Goal: Information Seeking & Learning: Learn about a topic

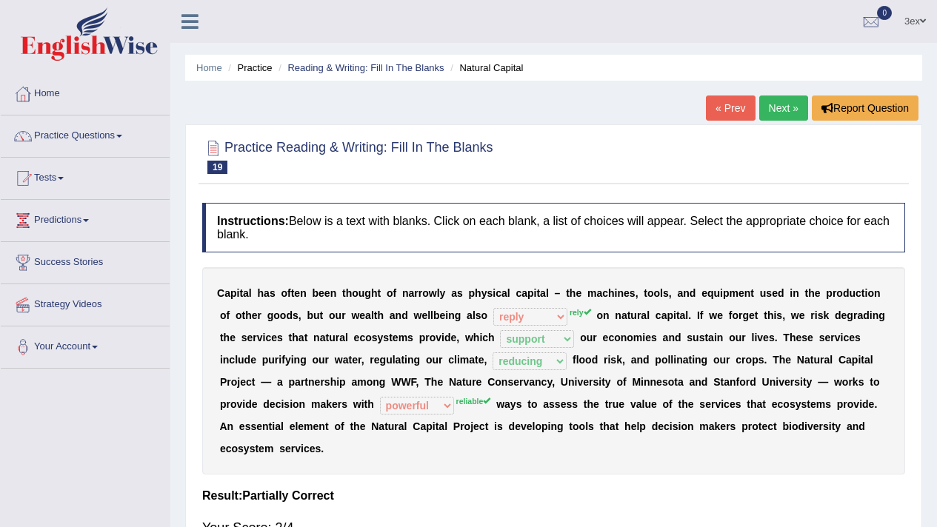
select select "reply"
select select "support"
select select "reducing"
select select "powerful"
click at [797, 119] on link "Next »" at bounding box center [783, 108] width 49 height 25
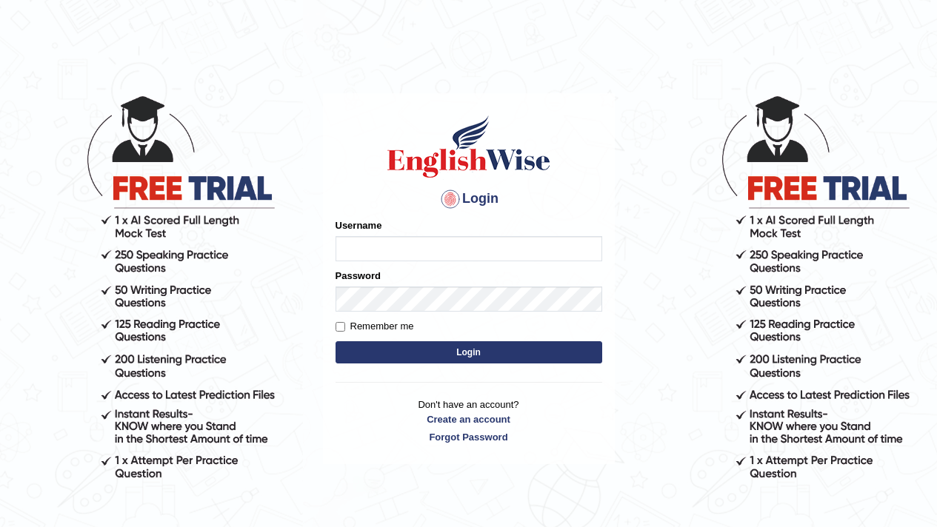
click at [425, 250] on input "Username" at bounding box center [469, 248] width 267 height 25
type input "0987654323"
click at [494, 353] on button "Login" at bounding box center [469, 352] width 267 height 22
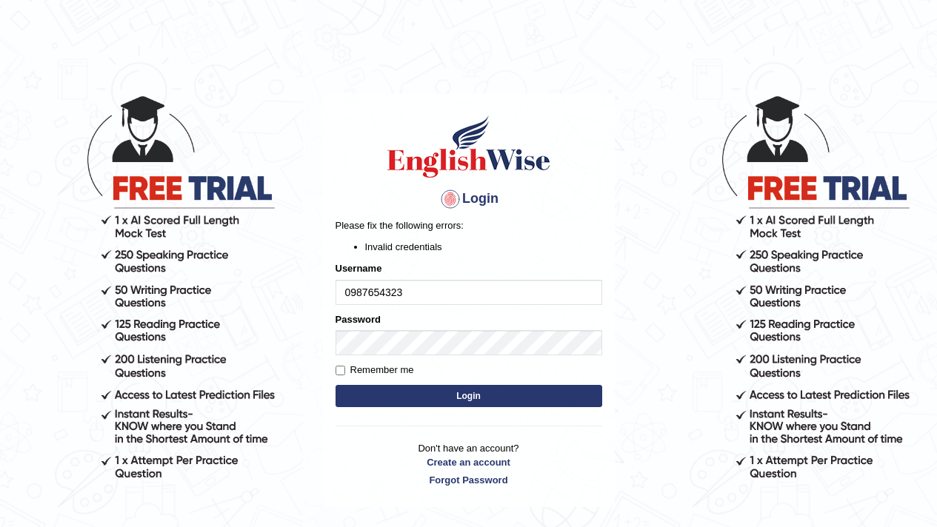
click at [464, 395] on button "Login" at bounding box center [469, 396] width 267 height 22
click at [349, 371] on label "Remember me" at bounding box center [375, 370] width 79 height 15
click at [345, 371] on input "Remember me" at bounding box center [341, 371] width 10 height 10
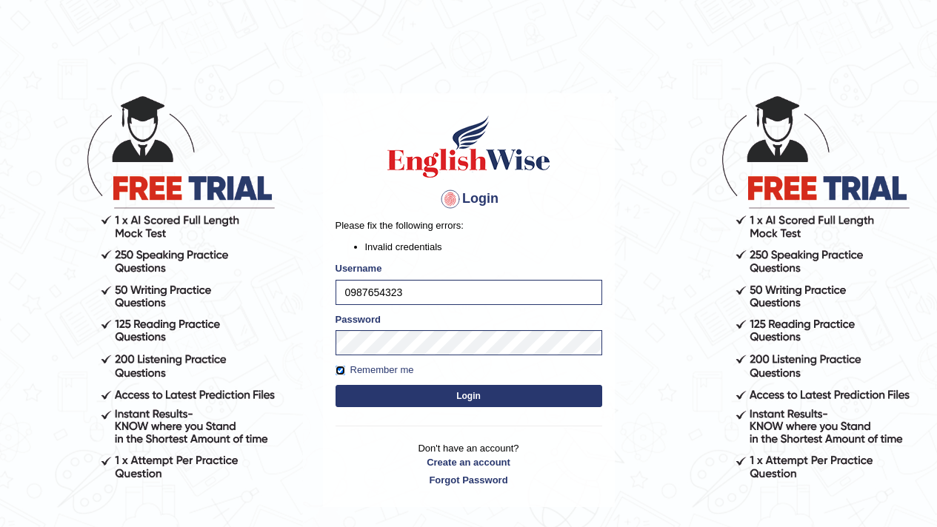
click at [344, 372] on input "Remember me" at bounding box center [341, 371] width 10 height 10
checkbox input "true"
click at [423, 388] on button "Login" at bounding box center [469, 396] width 267 height 22
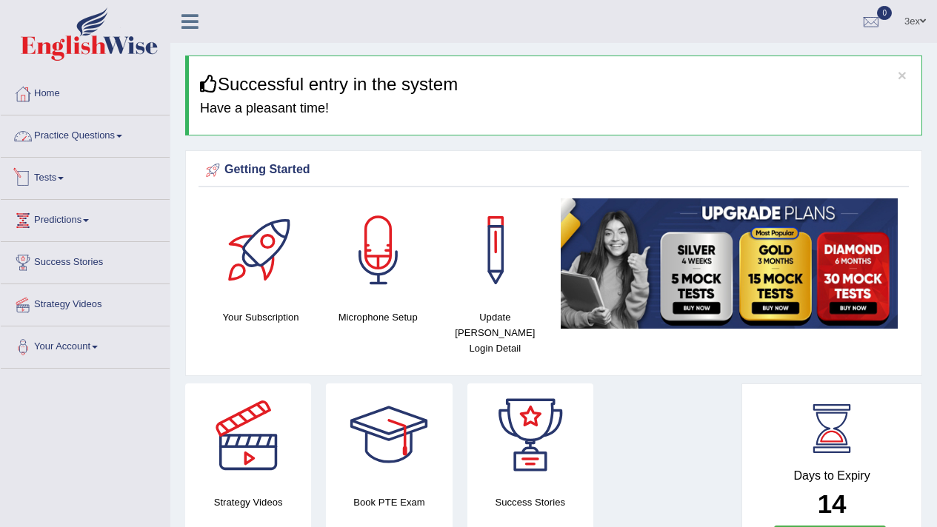
click at [43, 165] on link "Tests" at bounding box center [85, 176] width 169 height 37
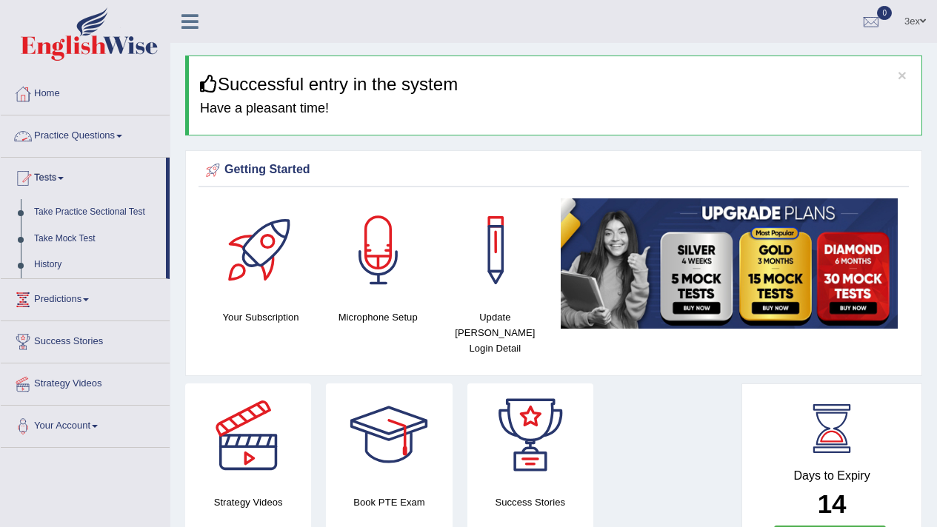
click at [49, 141] on link "Practice Questions" at bounding box center [85, 134] width 169 height 37
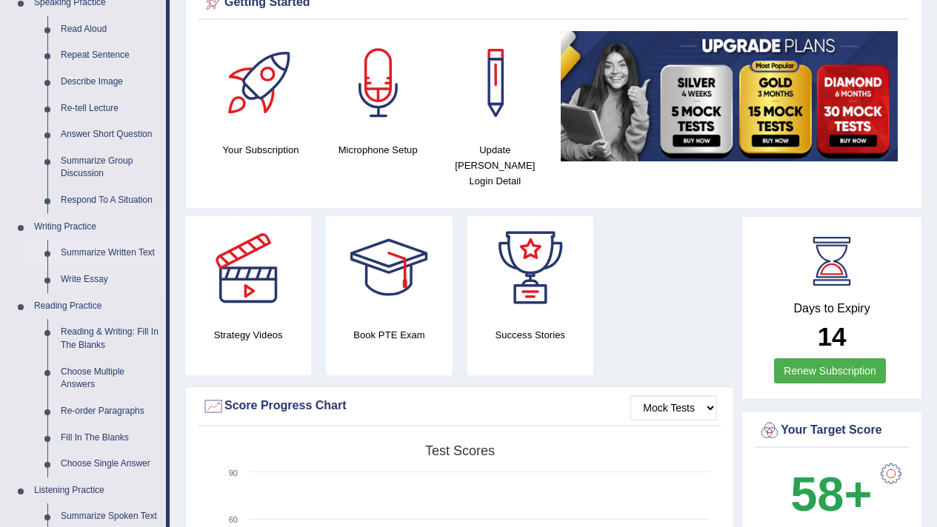
scroll to position [168, 0]
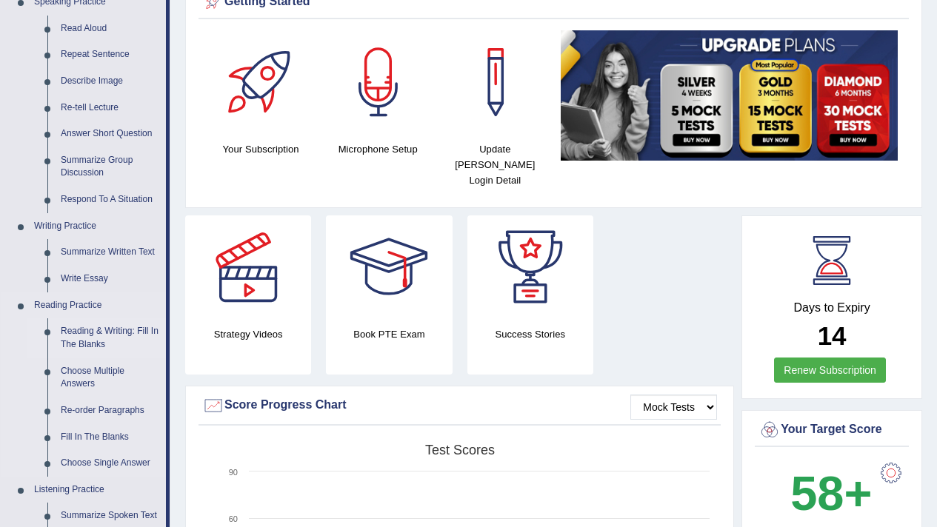
click at [116, 338] on link "Reading & Writing: Fill In The Blanks" at bounding box center [110, 337] width 112 height 39
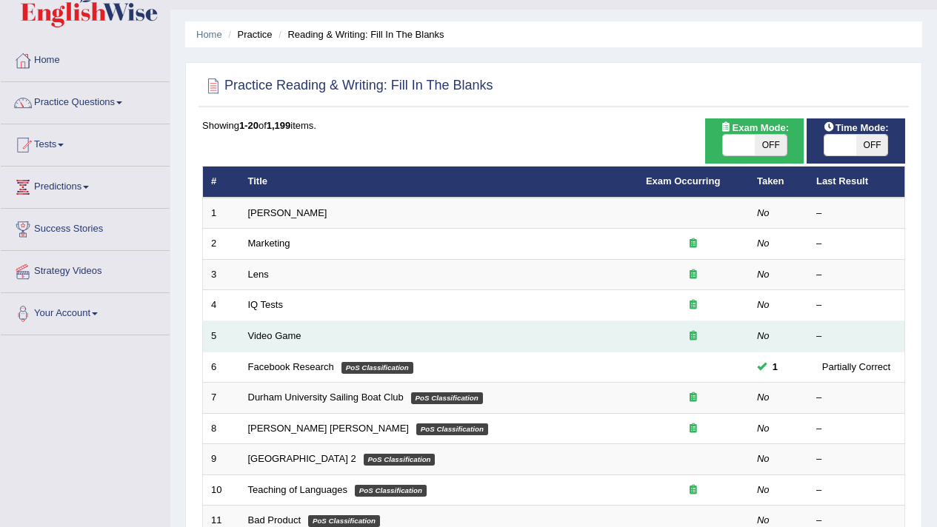
scroll to position [139, 0]
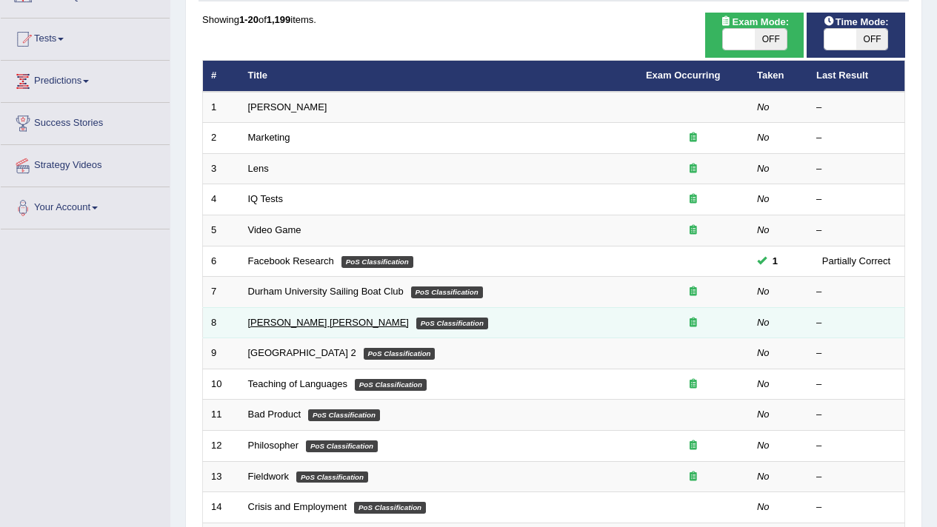
click at [250, 326] on link "[PERSON_NAME] [PERSON_NAME]" at bounding box center [328, 322] width 161 height 11
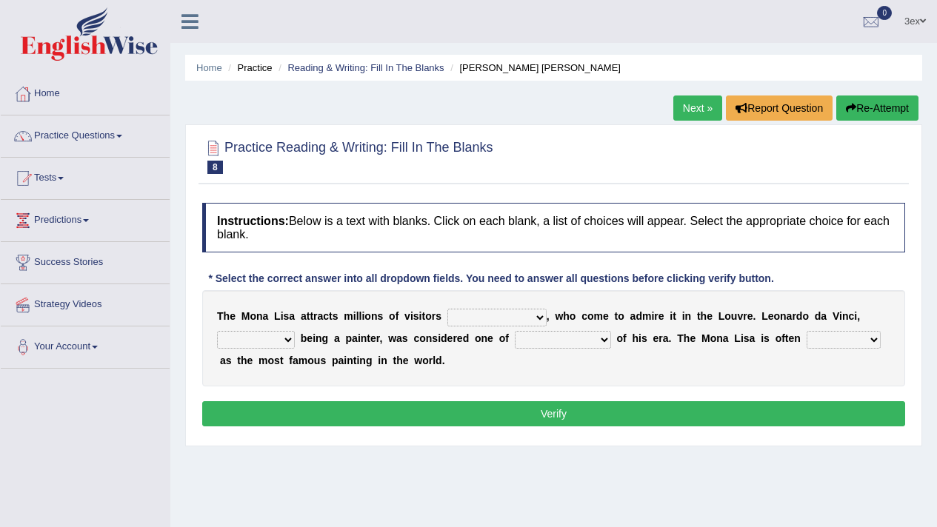
click at [686, 113] on link "Next »" at bounding box center [697, 108] width 49 height 25
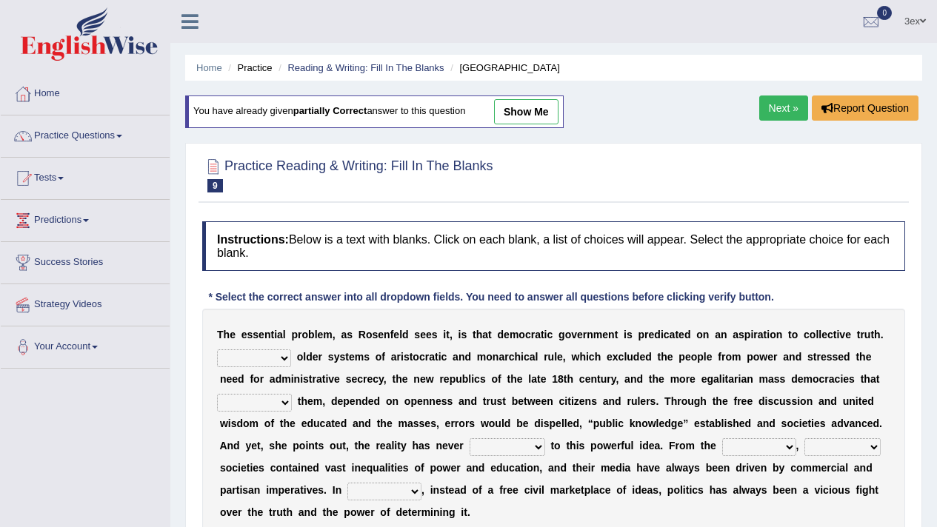
click at [396, 73] on li "Reading & Writing: Fill In The Blanks" at bounding box center [359, 68] width 169 height 14
click at [396, 68] on link "Reading & Writing: Fill In The Blanks" at bounding box center [365, 67] width 156 height 11
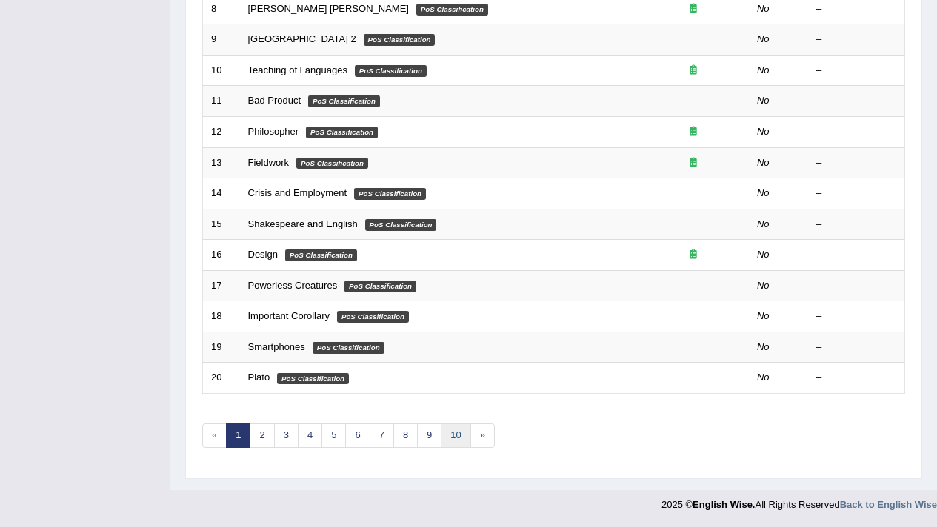
click at [450, 447] on link "10" at bounding box center [456, 436] width 30 height 24
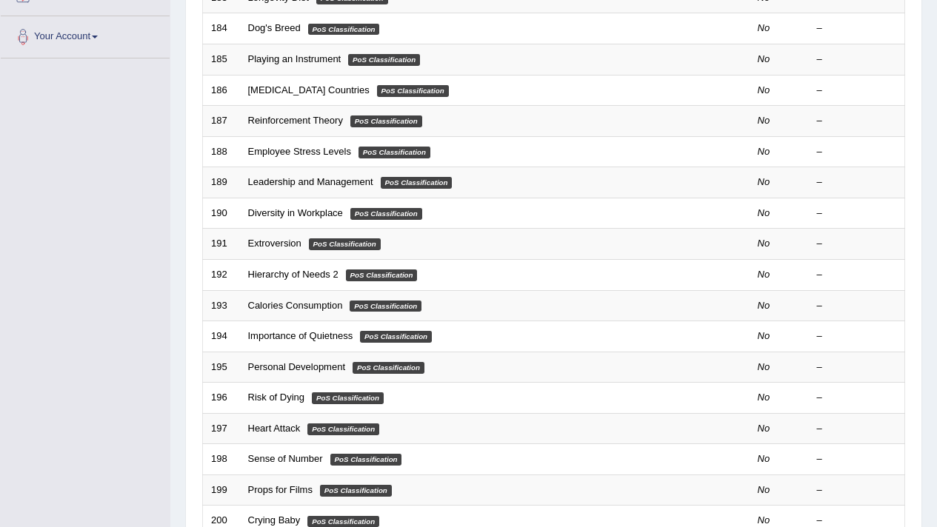
scroll to position [453, 0]
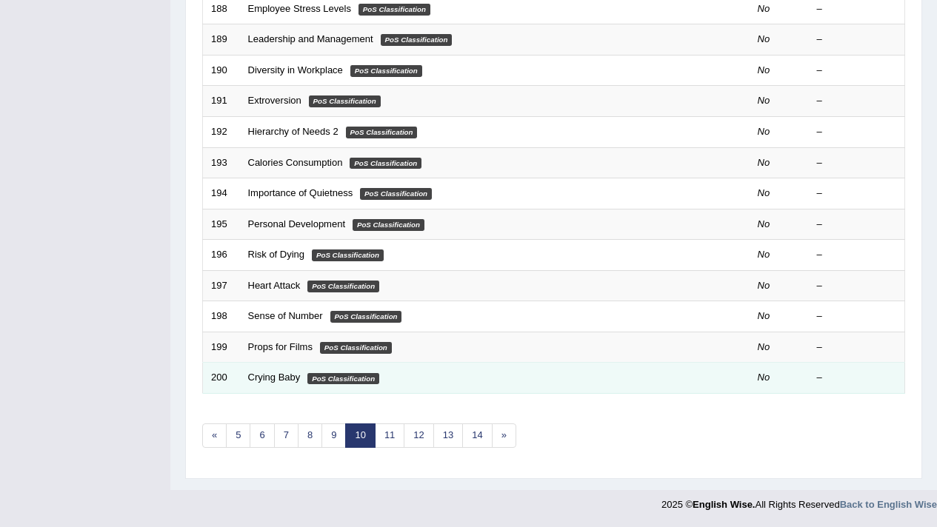
click at [422, 371] on td "Crying Baby PoS Classification" at bounding box center [439, 378] width 398 height 31
click at [261, 383] on link "Crying Baby" at bounding box center [274, 377] width 53 height 11
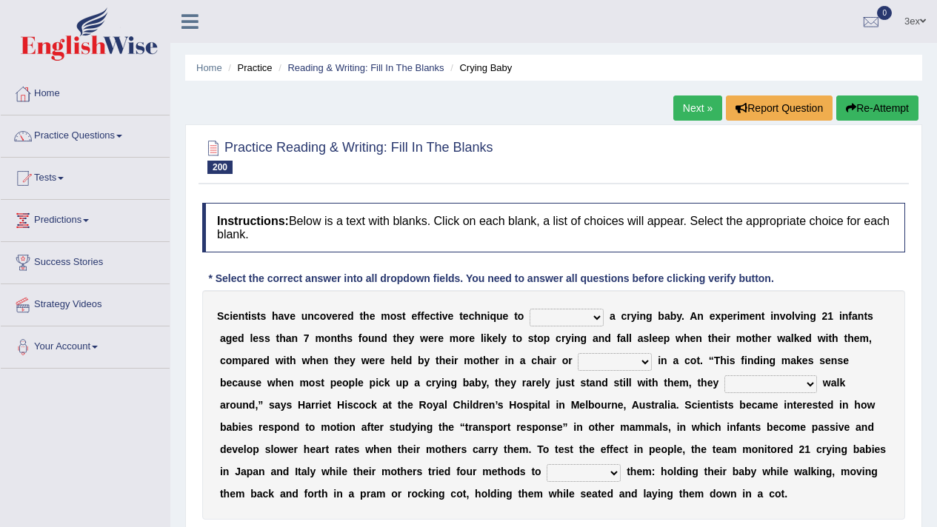
click at [684, 113] on link "Next »" at bounding box center [697, 108] width 49 height 25
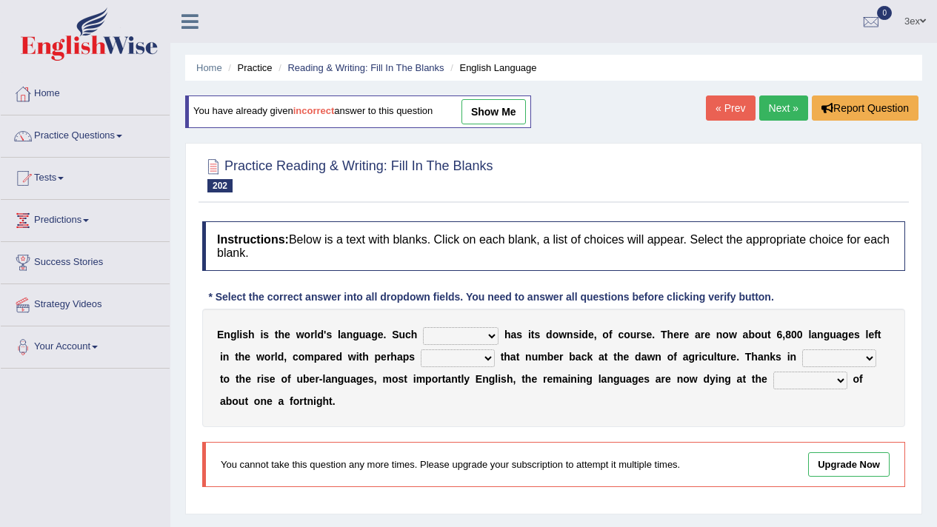
click at [769, 107] on link "Next »" at bounding box center [783, 108] width 49 height 25
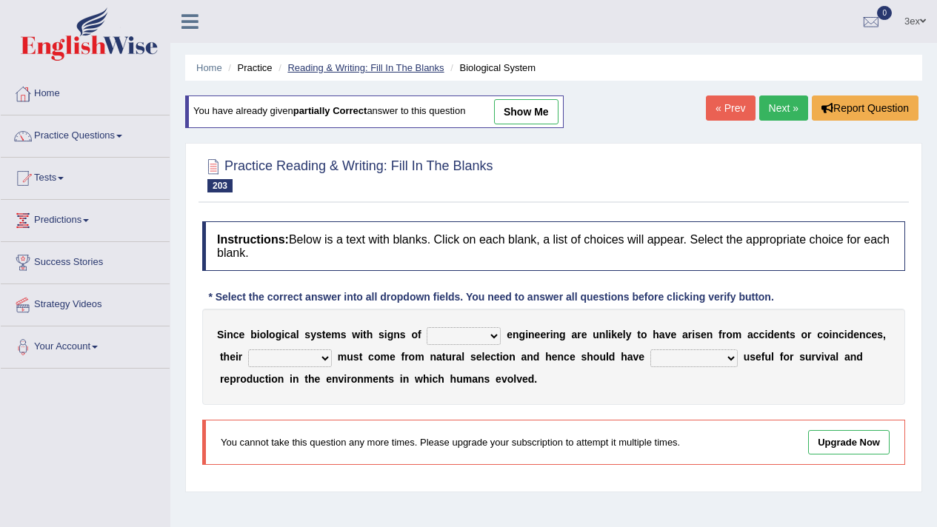
click at [365, 70] on link "Reading & Writing: Fill In The Blanks" at bounding box center [365, 67] width 156 height 11
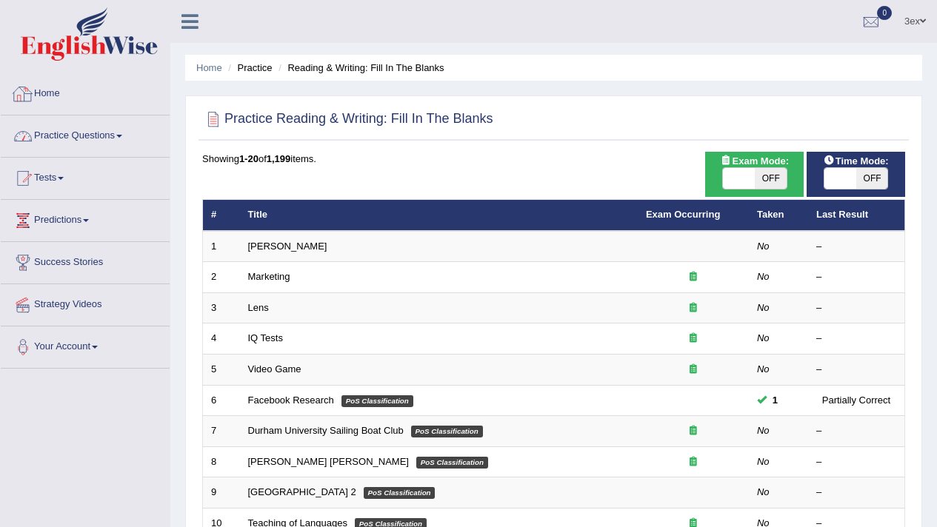
click at [105, 131] on link "Practice Questions" at bounding box center [85, 134] width 169 height 37
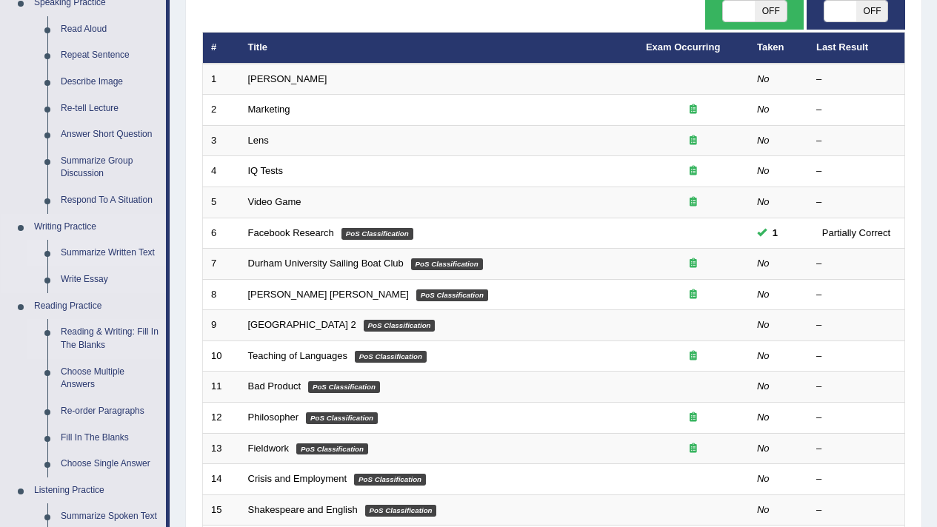
scroll to position [170, 0]
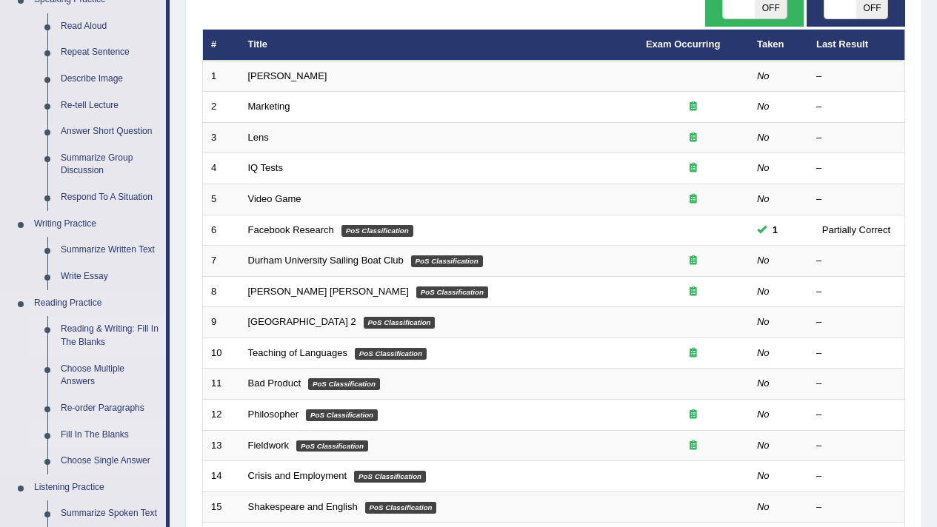
click at [97, 428] on link "Fill In The Blanks" at bounding box center [110, 435] width 112 height 27
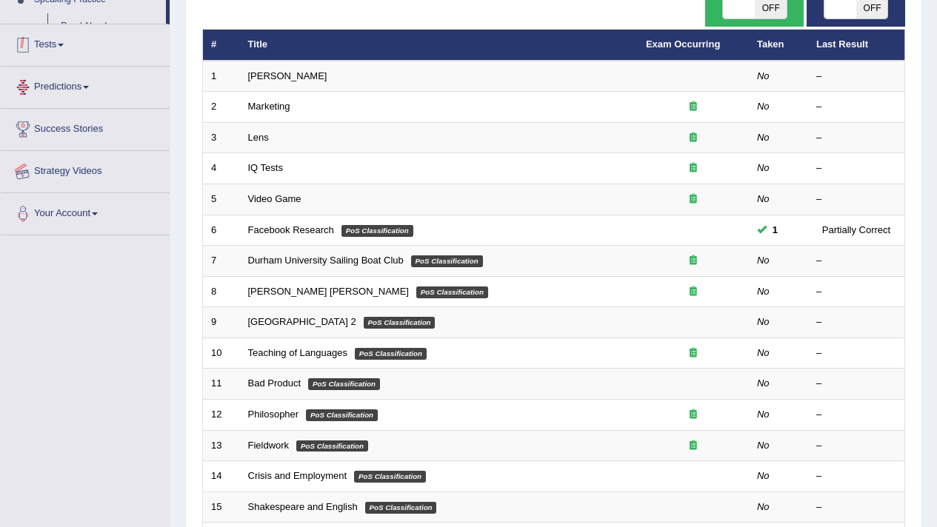
scroll to position [385, 0]
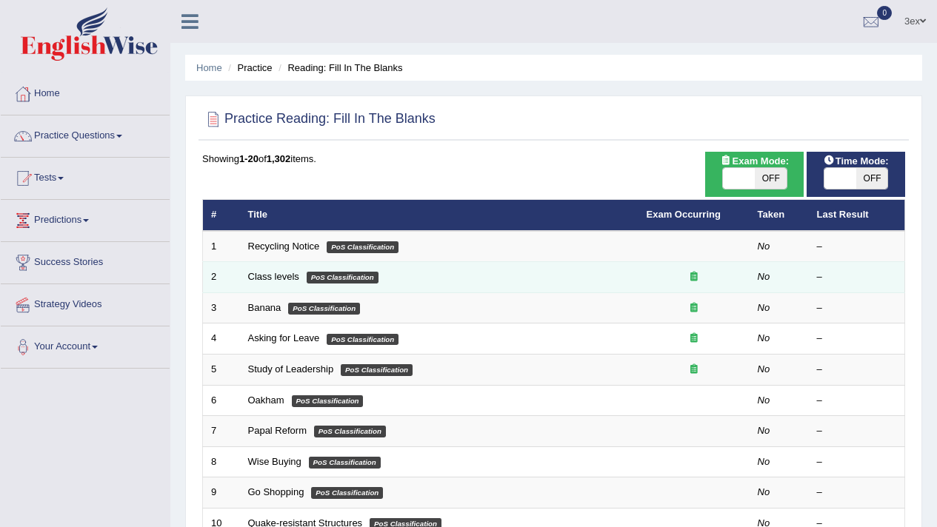
scroll to position [3, 0]
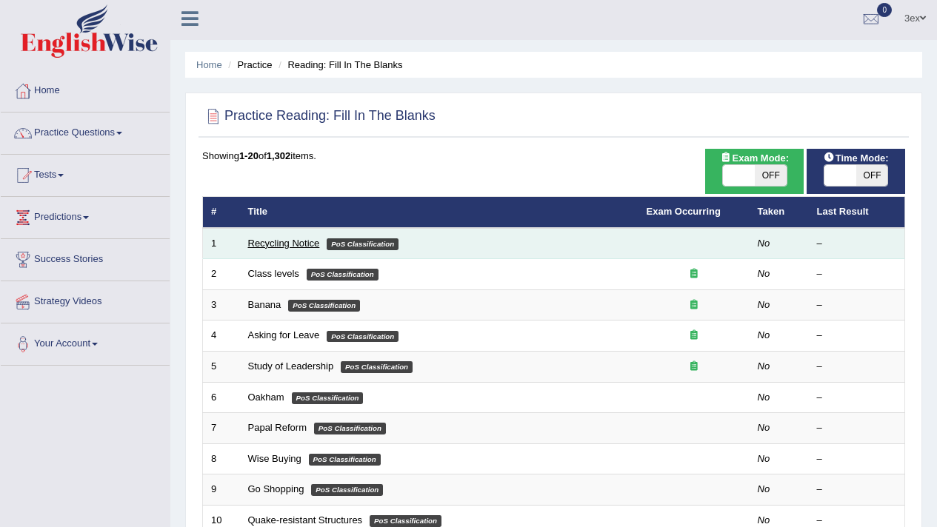
click at [261, 245] on link "Recycling Notice" at bounding box center [284, 243] width 72 height 11
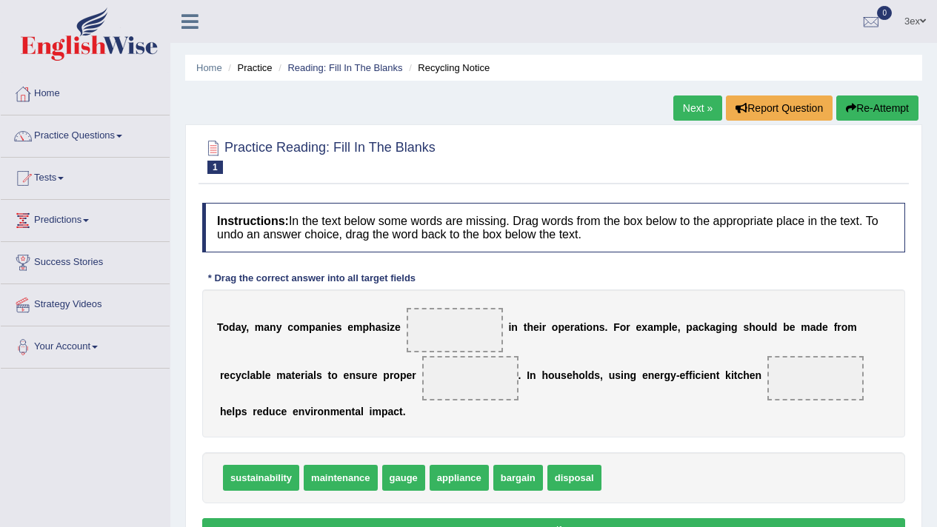
click at [458, 365] on span at bounding box center [470, 378] width 96 height 44
click at [453, 347] on span at bounding box center [455, 330] width 96 height 44
drag, startPoint x: 281, startPoint y: 481, endPoint x: 481, endPoint y: 379, distance: 224.9
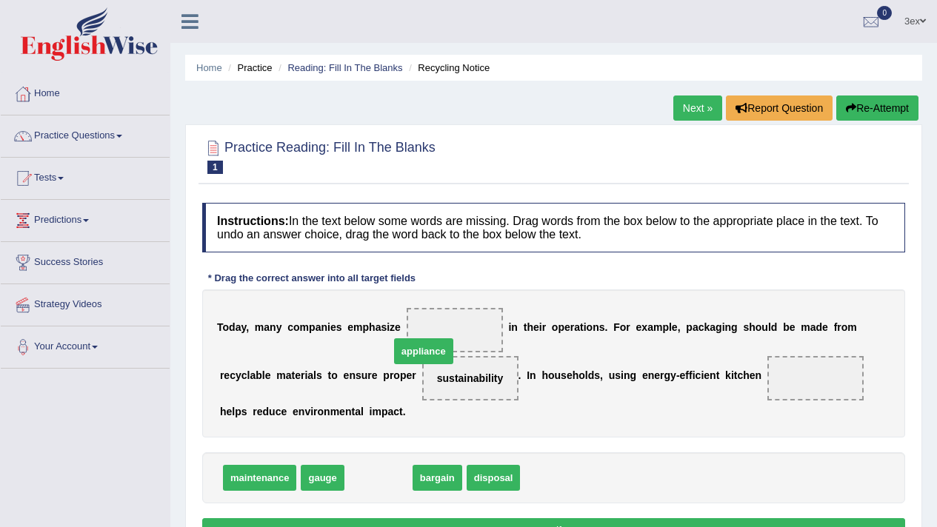
drag, startPoint x: 396, startPoint y: 473, endPoint x: 475, endPoint y: 322, distance: 169.6
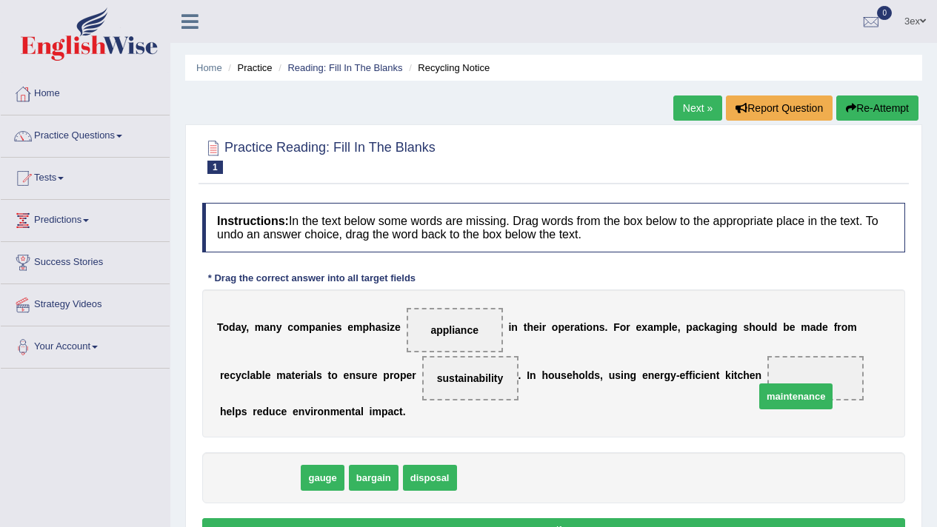
drag, startPoint x: 251, startPoint y: 488, endPoint x: 790, endPoint y: 396, distance: 546.3
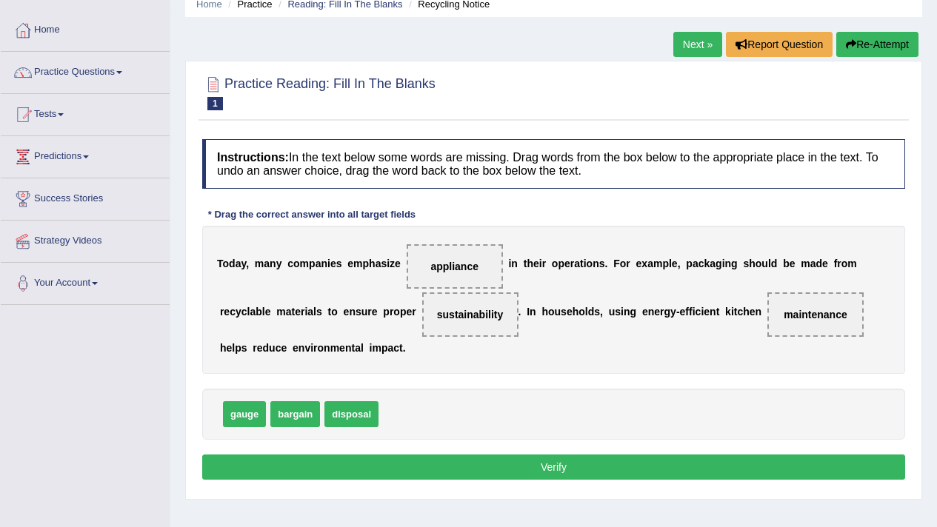
scroll to position [67, 0]
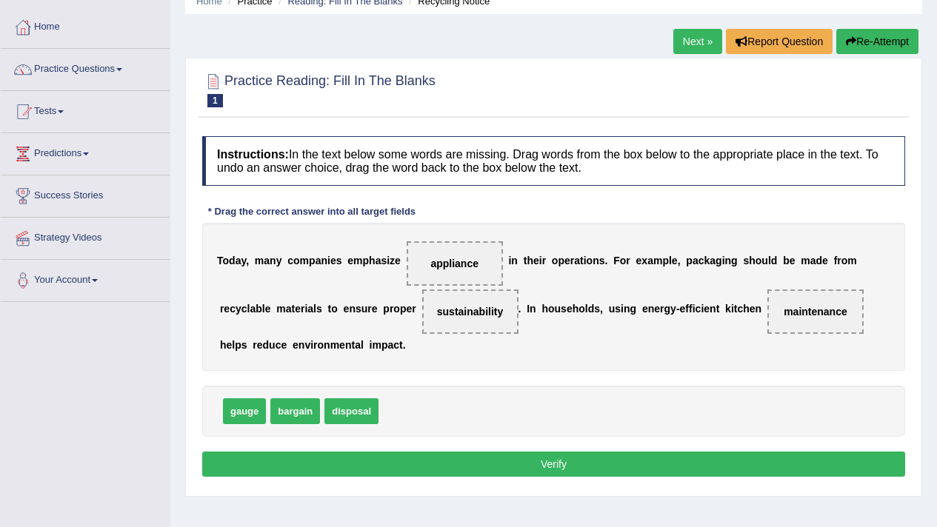
click at [799, 468] on button "Verify" at bounding box center [553, 464] width 703 height 25
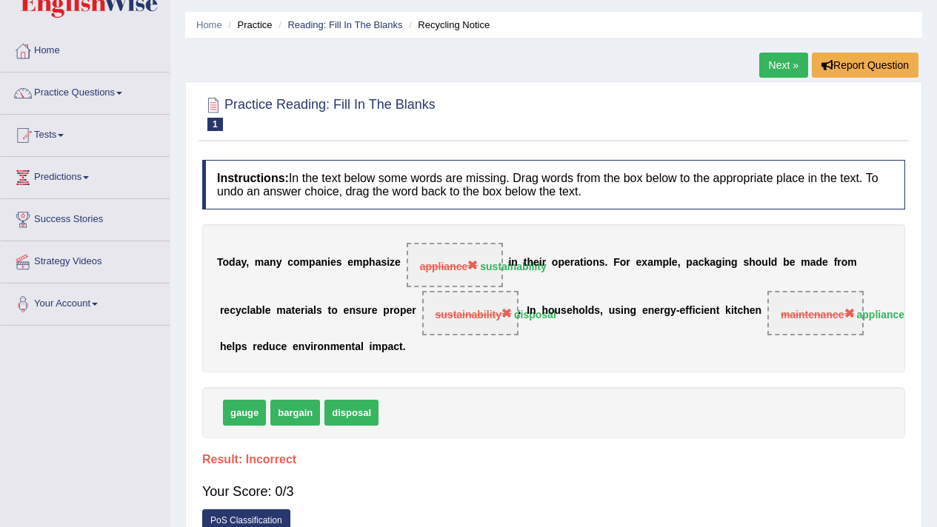
scroll to position [0, 0]
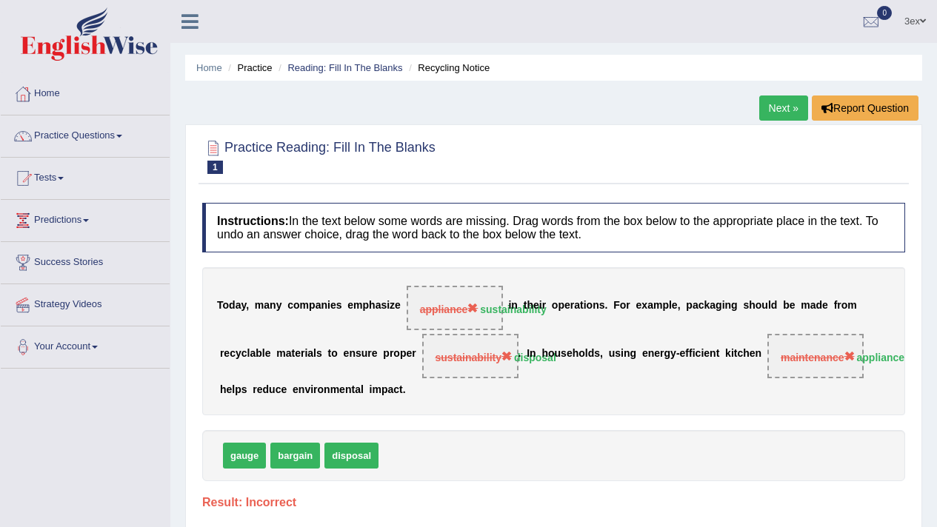
click at [777, 113] on link "Next »" at bounding box center [783, 108] width 49 height 25
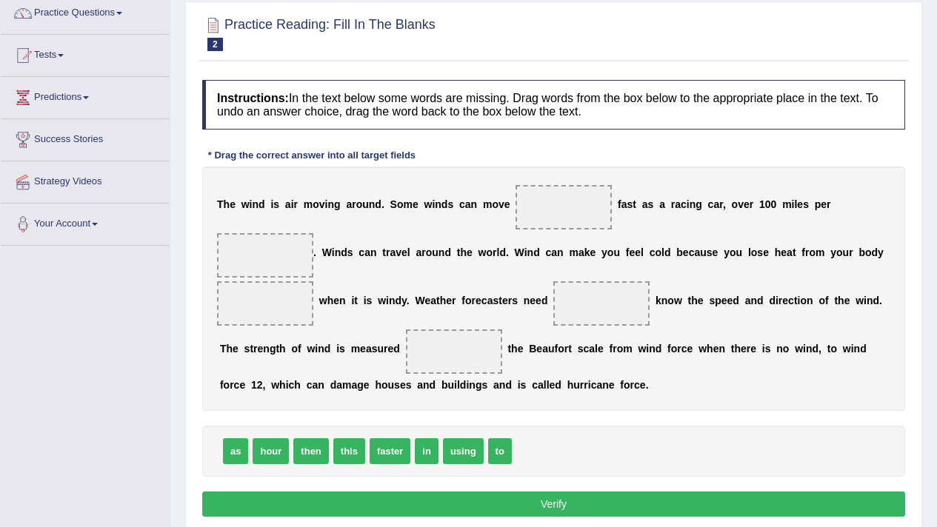
scroll to position [129, 0]
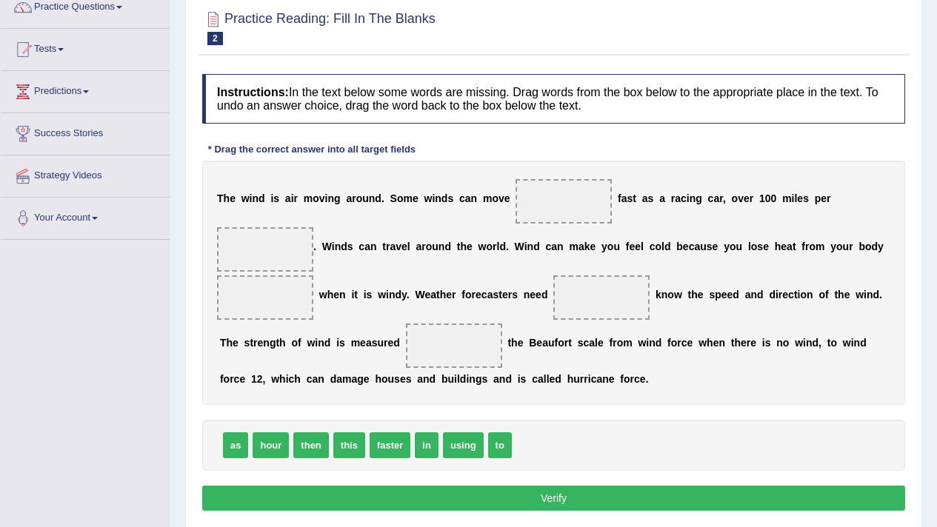
drag, startPoint x: 264, startPoint y: 431, endPoint x: 286, endPoint y: 303, distance: 130.1
click at [286, 303] on div "Instructions: In the text below some words are missing. Drag words from the box…" at bounding box center [554, 295] width 710 height 456
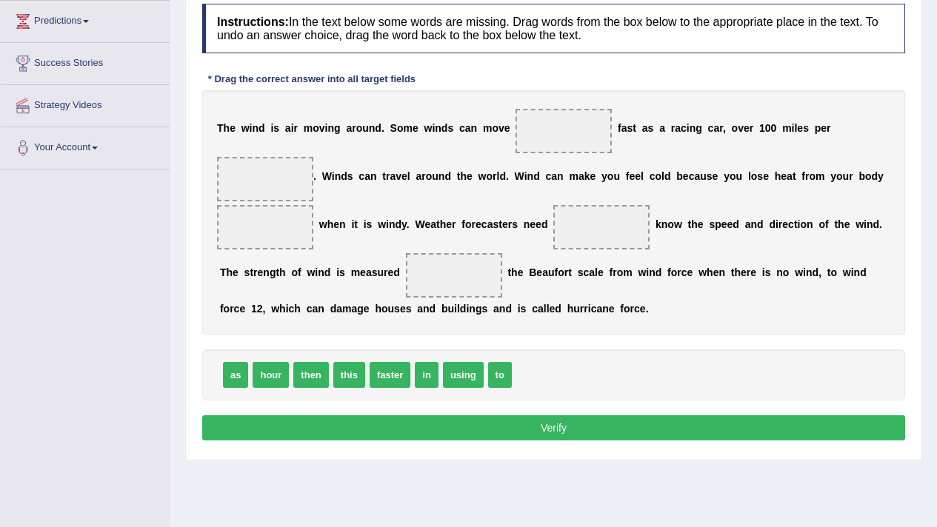
scroll to position [202, 0]
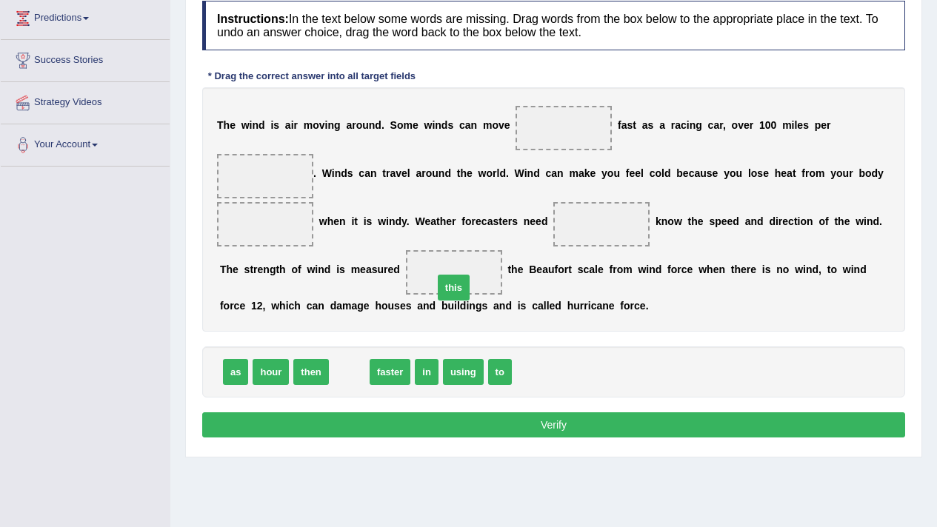
drag, startPoint x: 346, startPoint y: 374, endPoint x: 456, endPoint y: 287, distance: 140.2
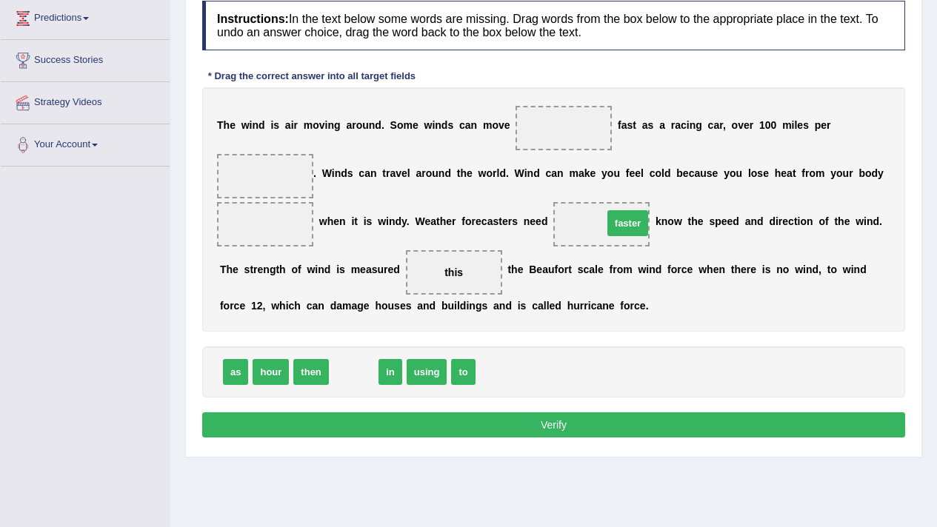
drag, startPoint x: 360, startPoint y: 369, endPoint x: 624, endPoint y: 220, distance: 302.8
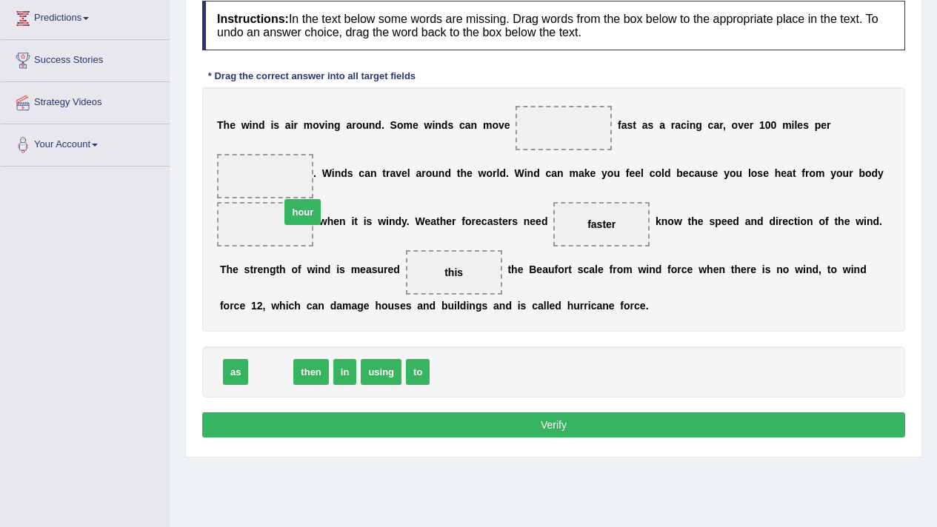
drag, startPoint x: 268, startPoint y: 367, endPoint x: 300, endPoint y: 206, distance: 163.9
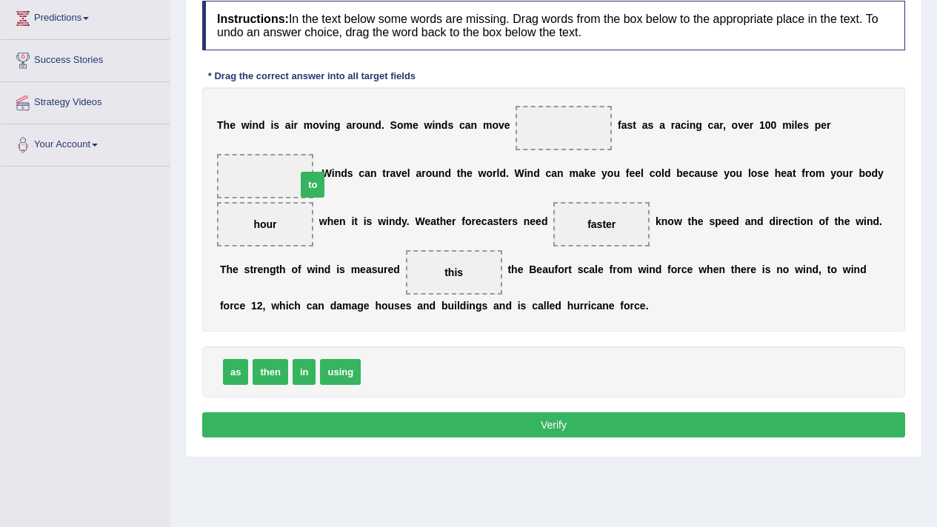
drag, startPoint x: 366, startPoint y: 384, endPoint x: 295, endPoint y: 182, distance: 213.6
drag, startPoint x: 277, startPoint y: 373, endPoint x: 571, endPoint y: 121, distance: 386.7
click at [459, 432] on button "Verify" at bounding box center [553, 425] width 703 height 25
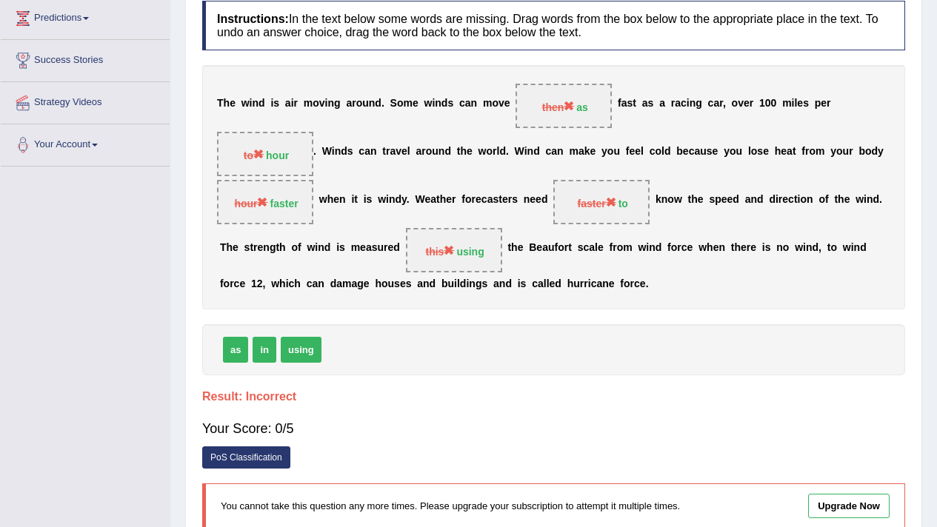
scroll to position [0, 0]
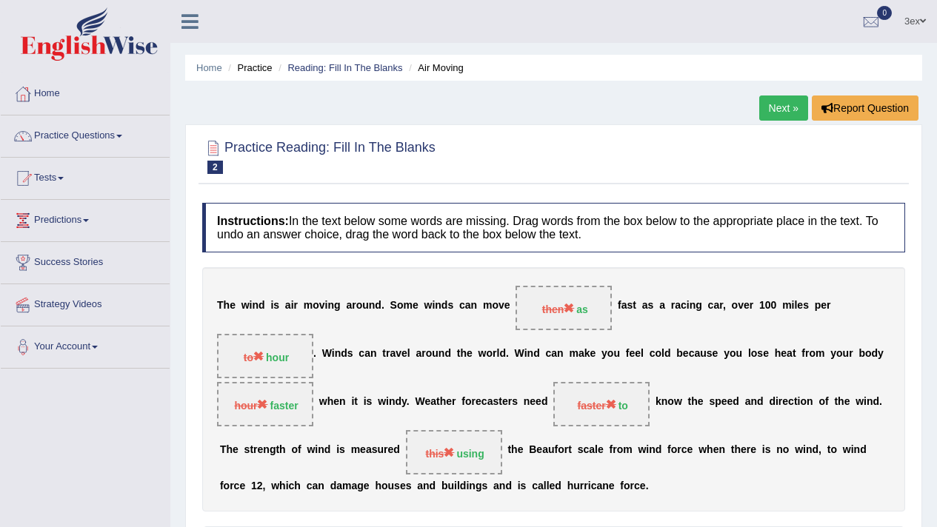
click at [754, 108] on div "Home Practice Reading: Fill In The Blanks Air Moving Next » Report Question Pra…" at bounding box center [553, 385] width 767 height 770
click at [763, 107] on link "Next »" at bounding box center [783, 108] width 49 height 25
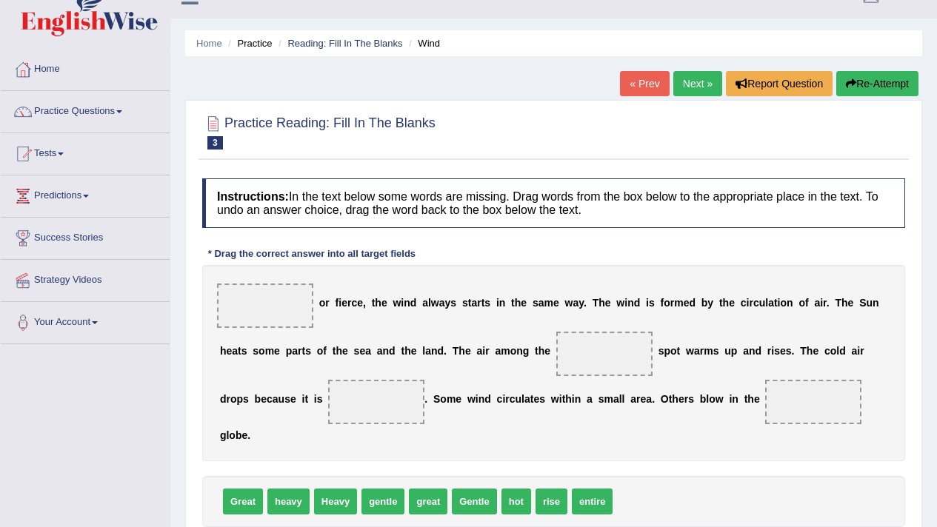
scroll to position [91, 0]
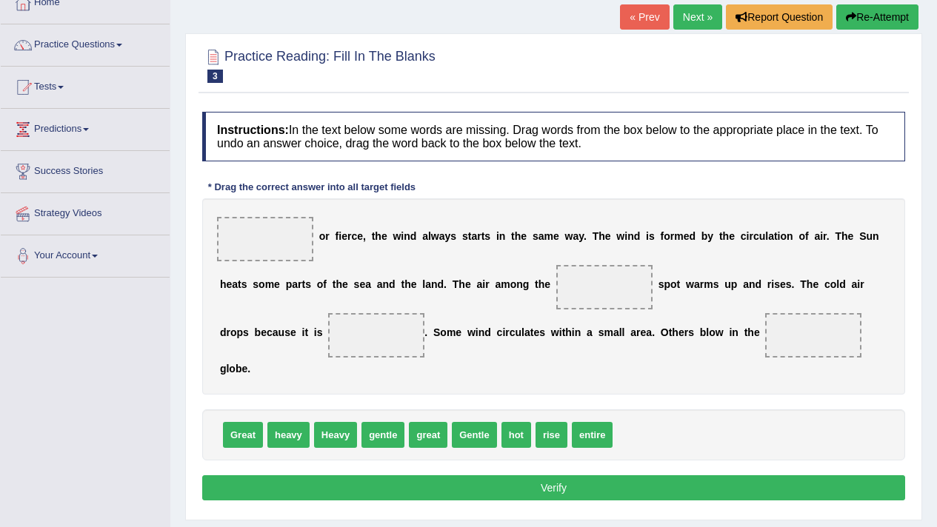
drag, startPoint x: 263, startPoint y: 431, endPoint x: 397, endPoint y: 338, distance: 163.3
click at [397, 338] on div "Instructions: In the text below some words are missing. Drag words from the box…" at bounding box center [554, 308] width 710 height 408
click at [243, 422] on span "Great" at bounding box center [243, 435] width 40 height 26
drag, startPoint x: 250, startPoint y: 429, endPoint x: 318, endPoint y: 183, distance: 255.4
click at [318, 183] on span "Great" at bounding box center [312, 189] width 40 height 26
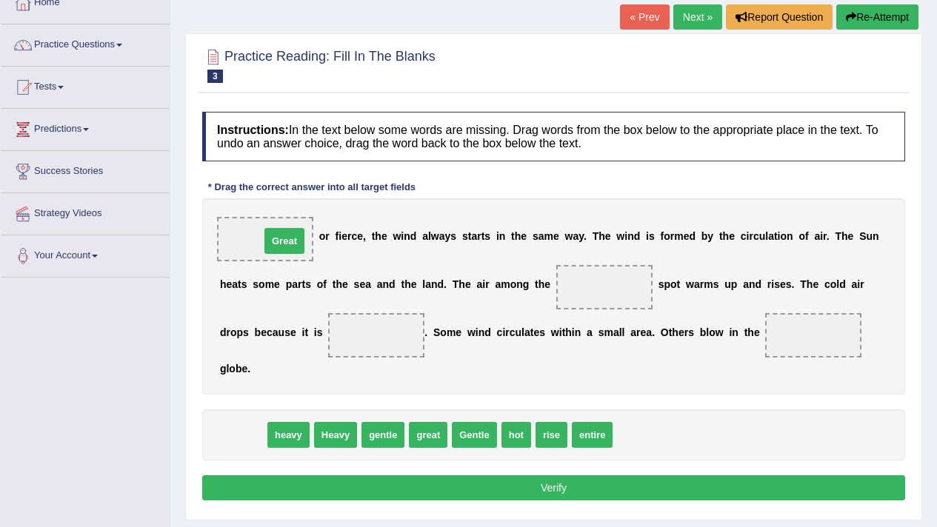
drag, startPoint x: 239, startPoint y: 444, endPoint x: 278, endPoint y: 249, distance: 198.9
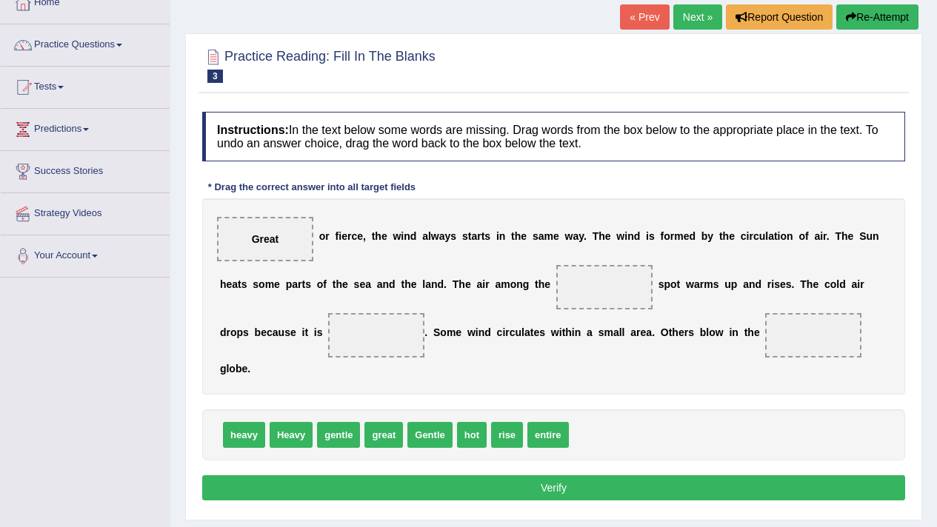
drag, startPoint x: 544, startPoint y: 451, endPoint x: 437, endPoint y: 350, distance: 146.7
click at [398, 356] on div "Instructions: In the text below some words are missing. Drag words from the box…" at bounding box center [554, 308] width 710 height 408
drag, startPoint x: 554, startPoint y: 440, endPoint x: 400, endPoint y: 317, distance: 197.1
drag, startPoint x: 417, startPoint y: 425, endPoint x: 593, endPoint y: 309, distance: 211.2
click at [596, 316] on span "Gentle" at bounding box center [612, 311] width 44 height 26
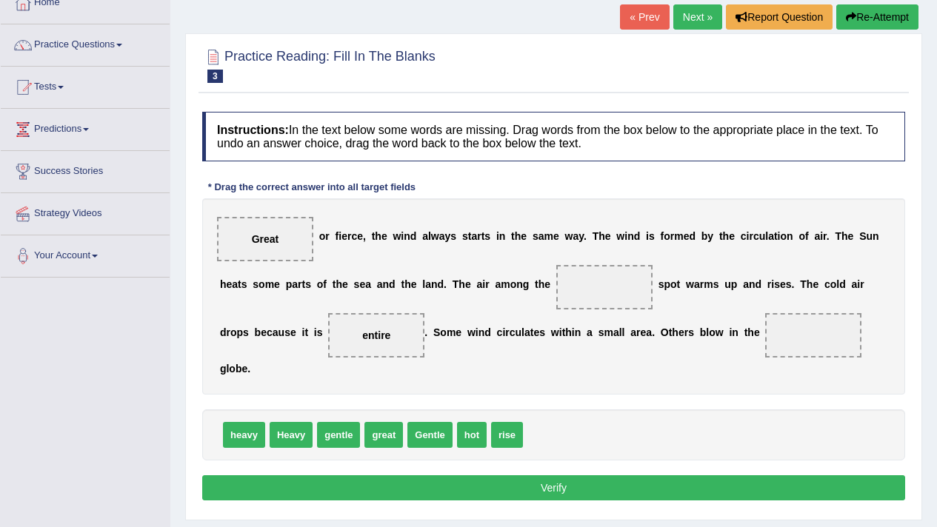
click at [427, 414] on div "heavy Heavy gentle great Gentle hot rise" at bounding box center [553, 435] width 703 height 51
drag, startPoint x: 436, startPoint y: 425, endPoint x: 646, endPoint y: 275, distance: 258.6
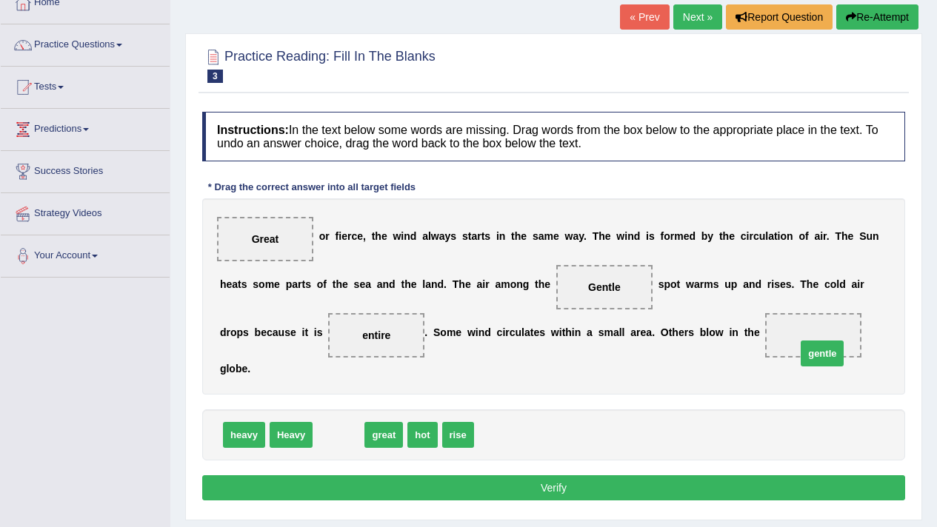
drag, startPoint x: 345, startPoint y: 439, endPoint x: 829, endPoint y: 358, distance: 490.5
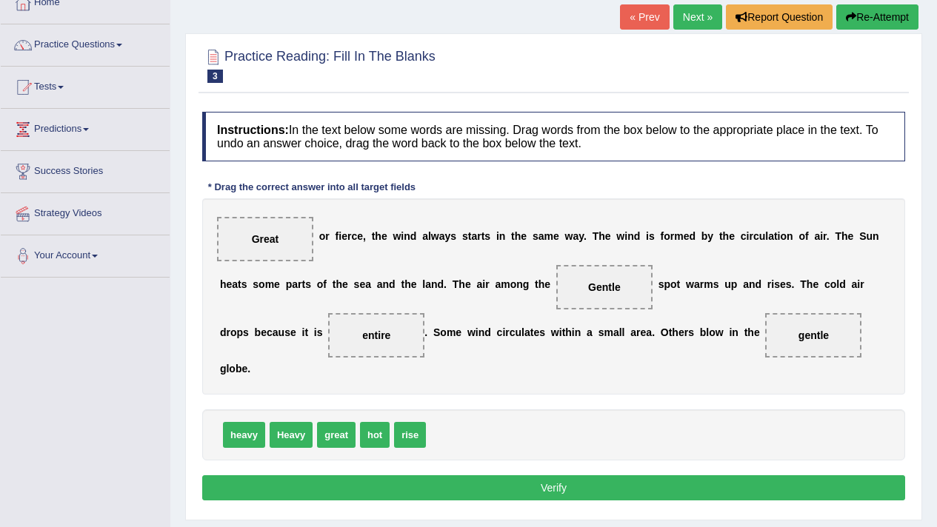
click at [641, 481] on button "Verify" at bounding box center [553, 488] width 703 height 25
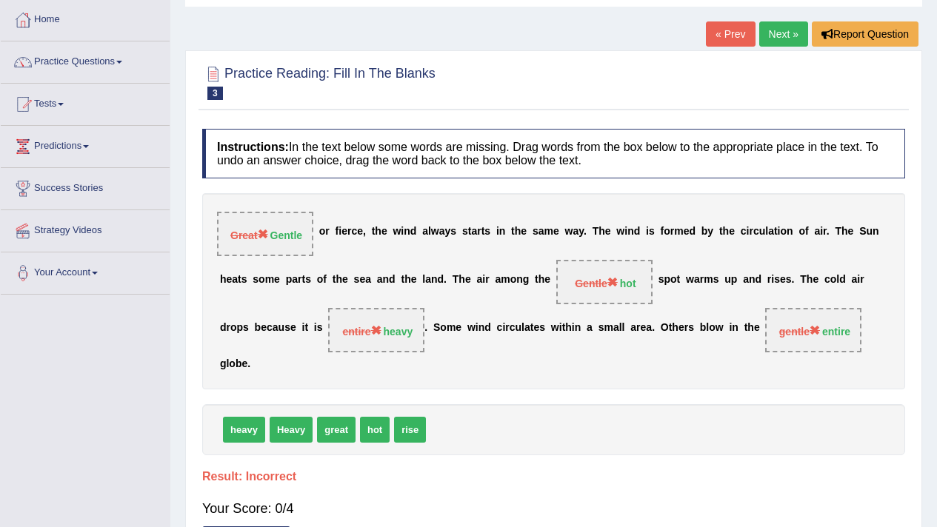
scroll to position [73, 0]
click at [779, 44] on link "Next »" at bounding box center [783, 34] width 49 height 25
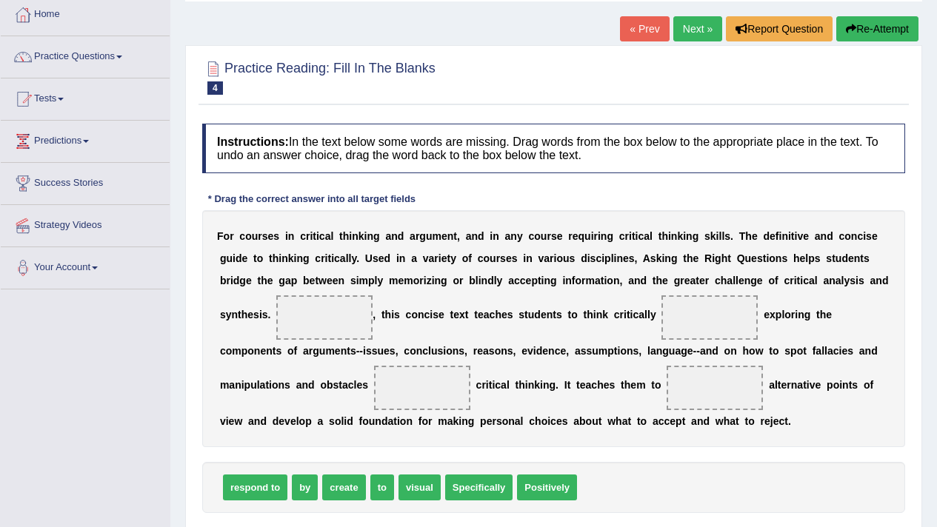
scroll to position [94, 0]
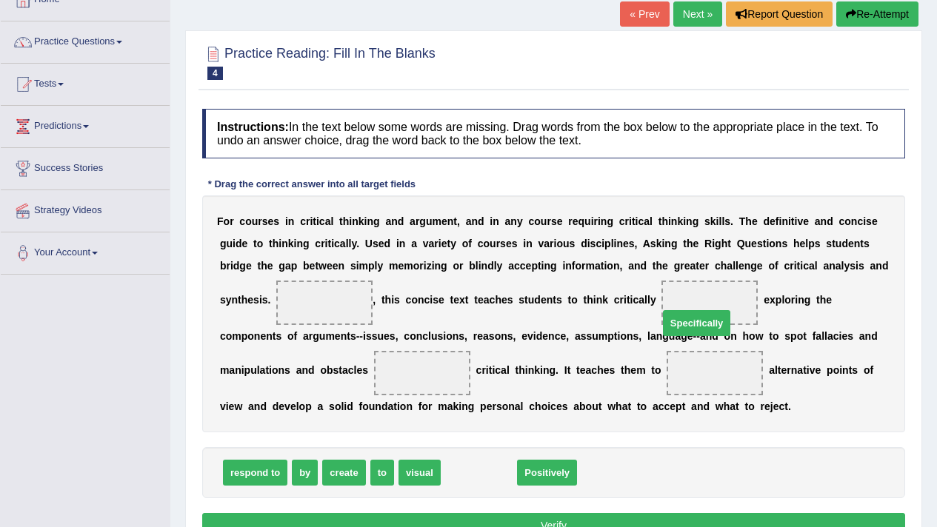
drag, startPoint x: 464, startPoint y: 473, endPoint x: 691, endPoint y: 287, distance: 292.7
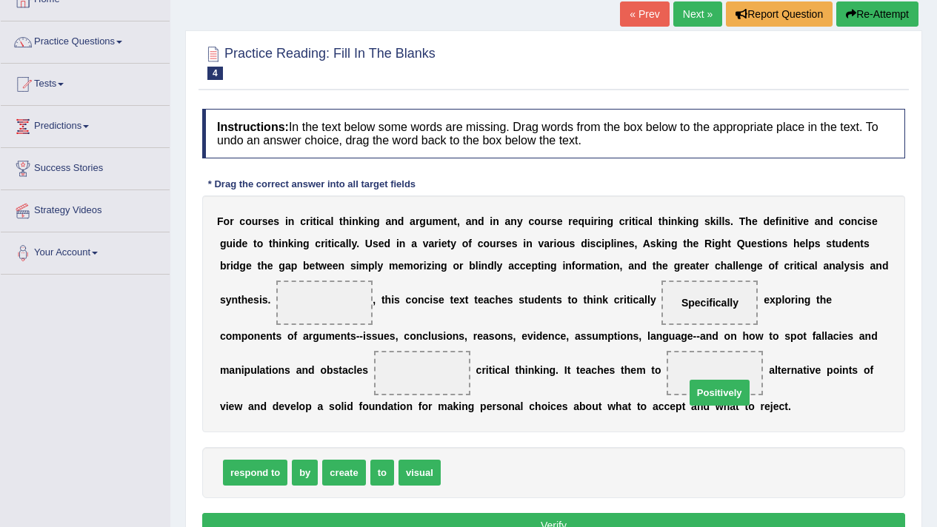
drag, startPoint x: 484, startPoint y: 475, endPoint x: 718, endPoint y: 392, distance: 248.3
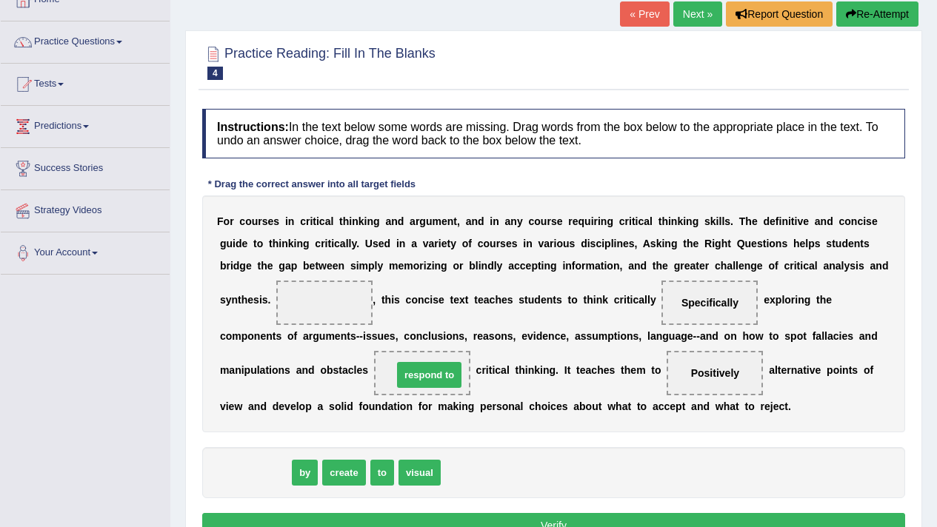
drag, startPoint x: 247, startPoint y: 464, endPoint x: 421, endPoint y: 366, distance: 199.6
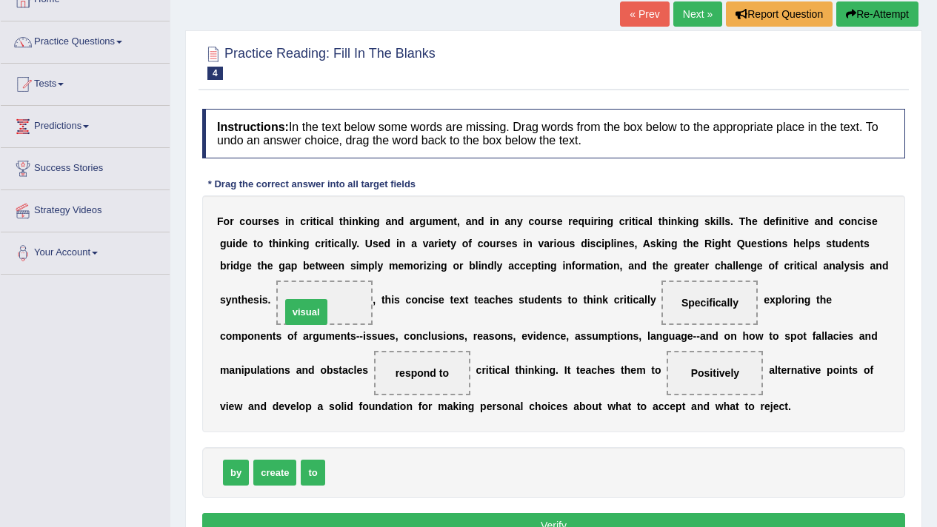
drag, startPoint x: 340, startPoint y: 470, endPoint x: 296, endPoint y: 309, distance: 166.8
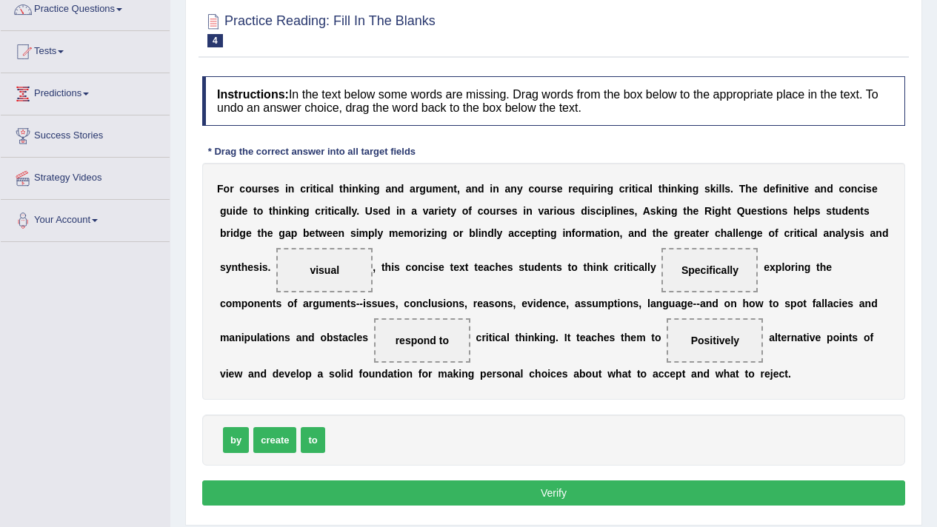
scroll to position [160, 0]
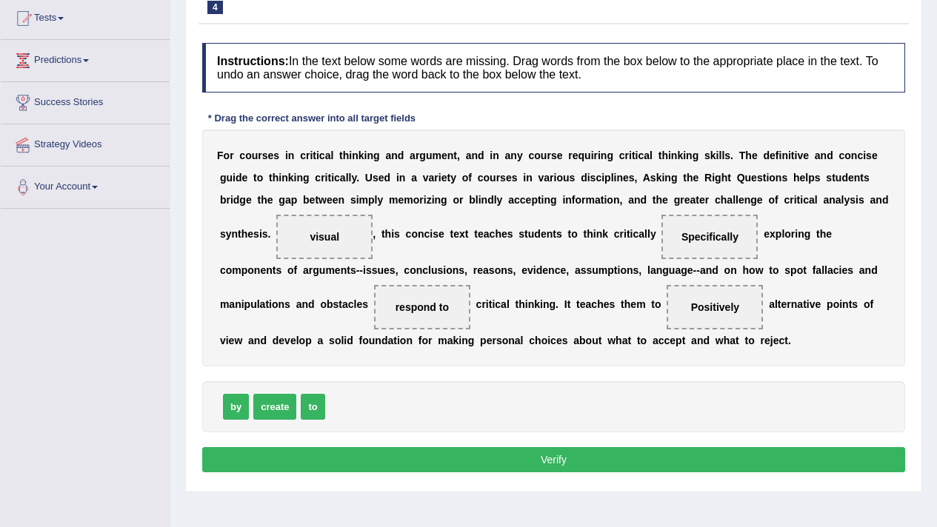
click at [519, 455] on button "Verify" at bounding box center [553, 459] width 703 height 25
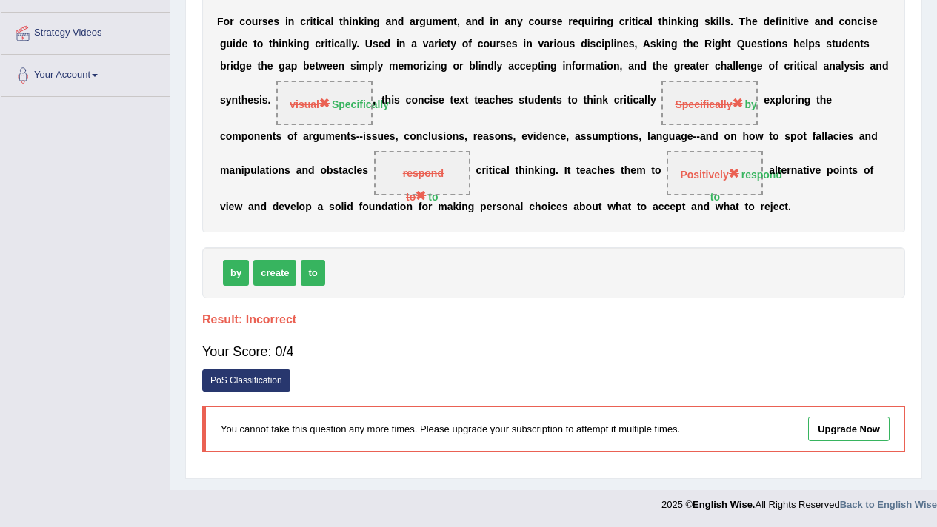
scroll to position [113, 0]
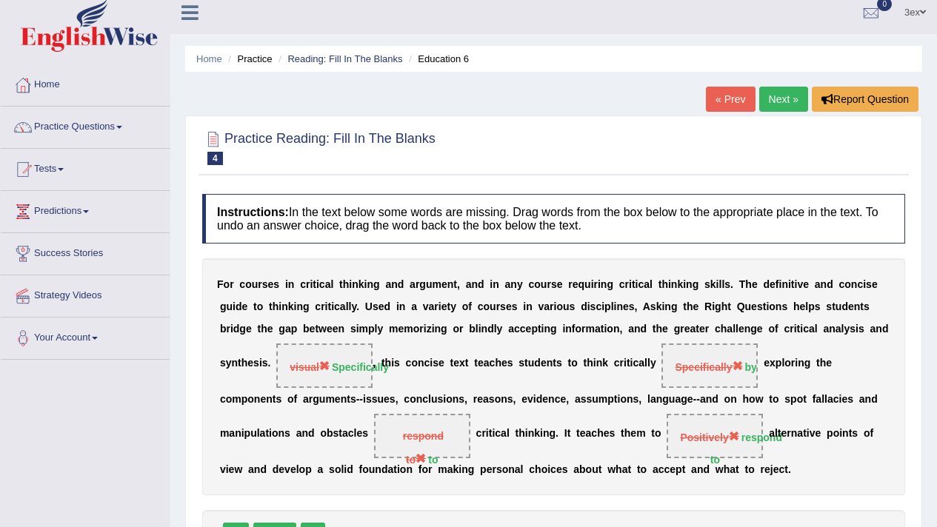
scroll to position [0, 0]
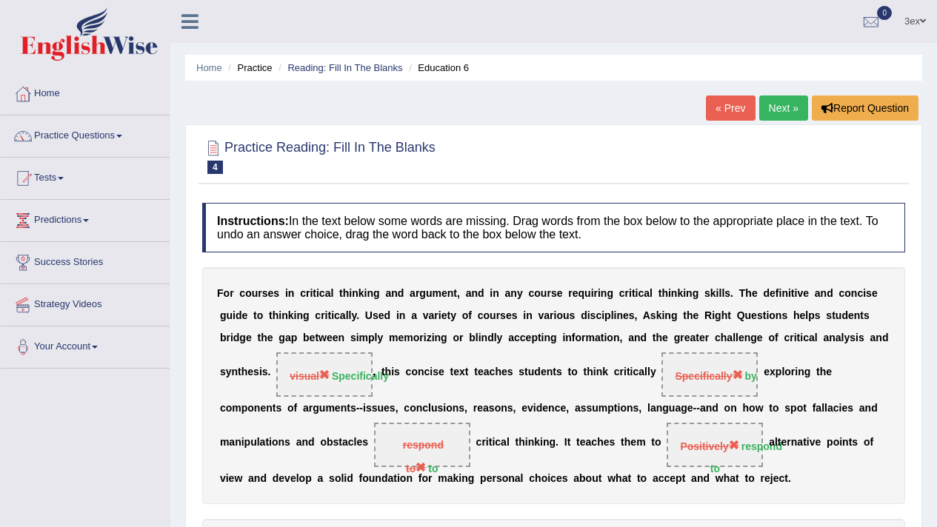
click at [764, 103] on link "Next »" at bounding box center [783, 108] width 49 height 25
click at [557, 74] on ul "Home Practice Reading: Fill In The Blanks Education 6" at bounding box center [553, 68] width 737 height 26
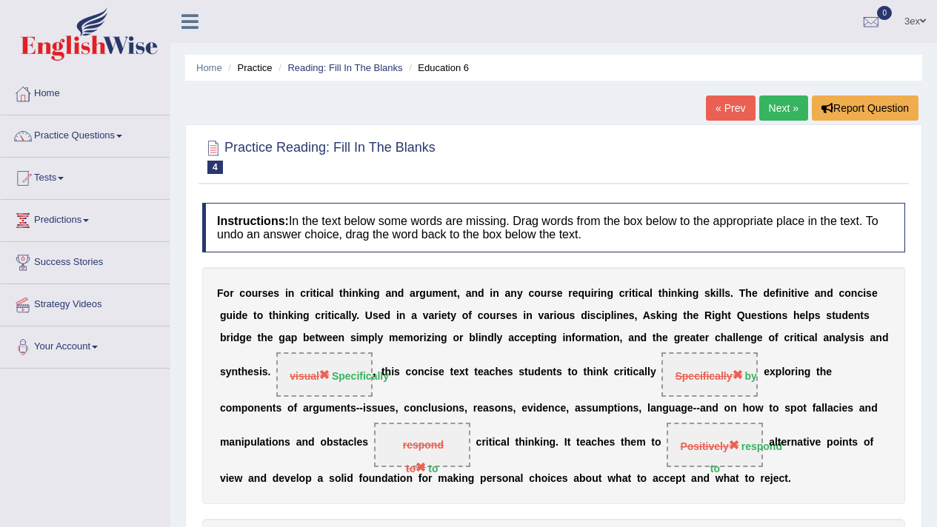
click at [557, 74] on ul "Home Practice Reading: Fill In The Blanks Education 6" at bounding box center [553, 68] width 737 height 26
click at [777, 104] on link "Next »" at bounding box center [783, 108] width 49 height 25
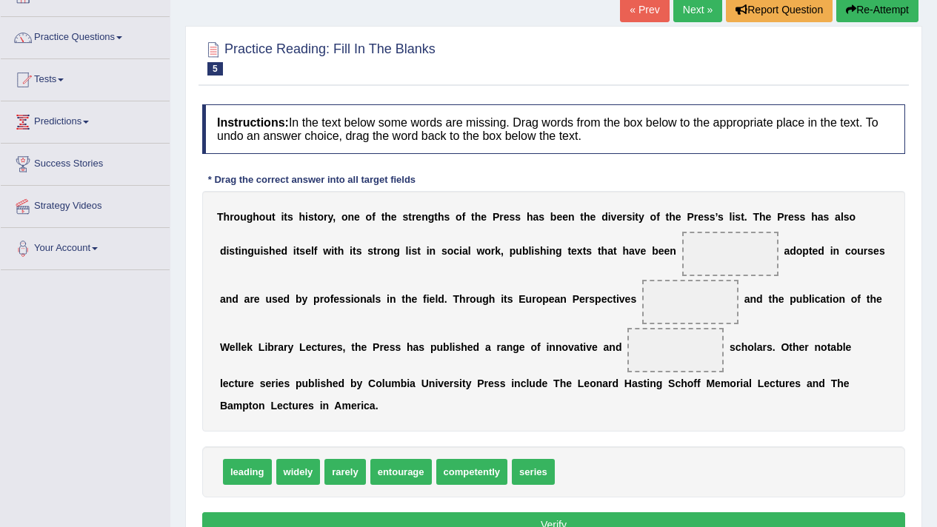
scroll to position [142, 0]
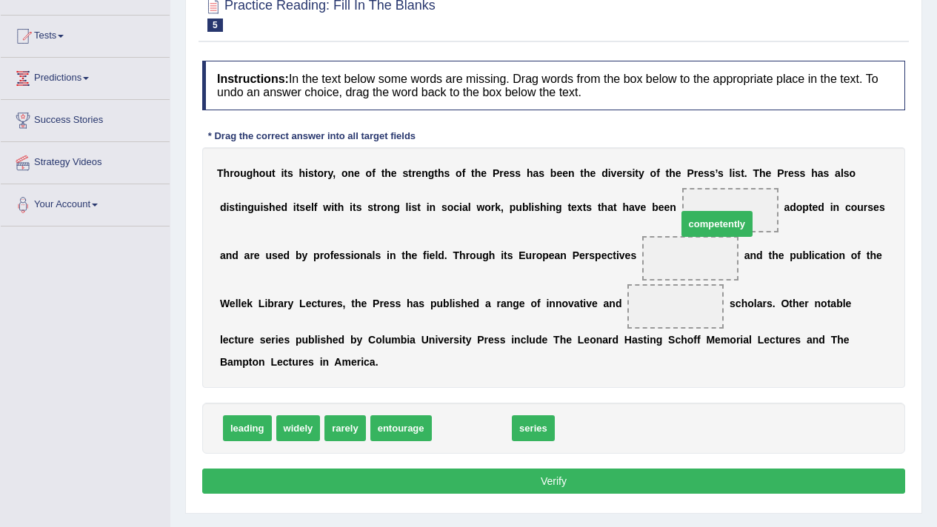
drag, startPoint x: 472, startPoint y: 422, endPoint x: 717, endPoint y: 218, distance: 319.2
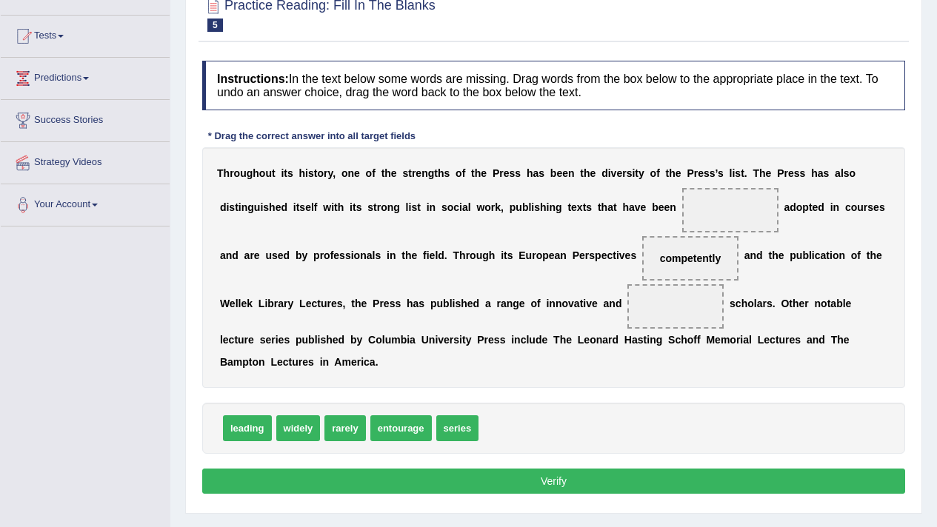
drag, startPoint x: 489, startPoint y: 371, endPoint x: 747, endPoint y: 208, distance: 305.6
click at [747, 208] on div "Instructions: In the text below some words are missing. Drag words from the box…" at bounding box center [554, 279] width 710 height 453
drag, startPoint x: 247, startPoint y: 421, endPoint x: 833, endPoint y: 335, distance: 593.0
click at [833, 335] on span "leading" at bounding box center [834, 342] width 49 height 26
click at [612, 267] on div "T h r o u g h o u t i t s h i s t o r y , o n e o f t h e s t r e n g t h s o f…" at bounding box center [553, 267] width 703 height 241
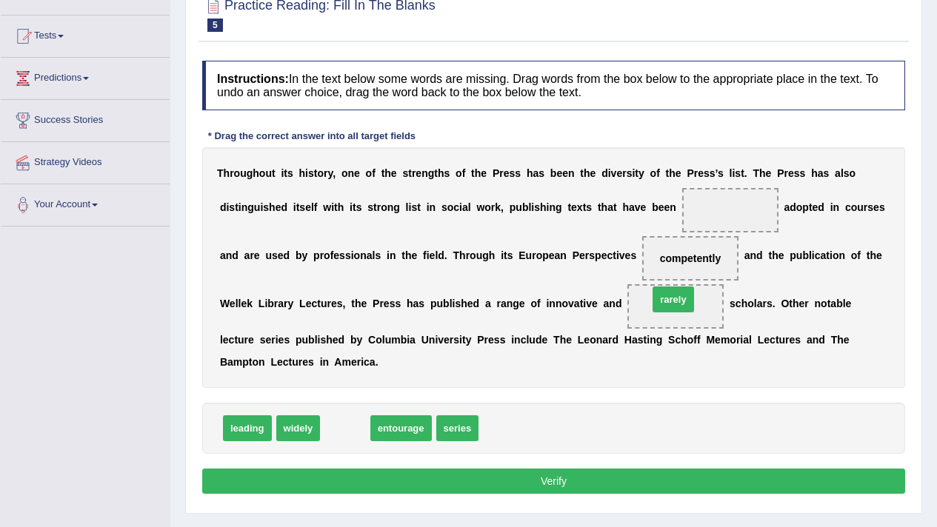
drag, startPoint x: 356, startPoint y: 427, endPoint x: 684, endPoint y: 298, distance: 352.5
click at [423, 487] on button "Verify" at bounding box center [553, 481] width 703 height 25
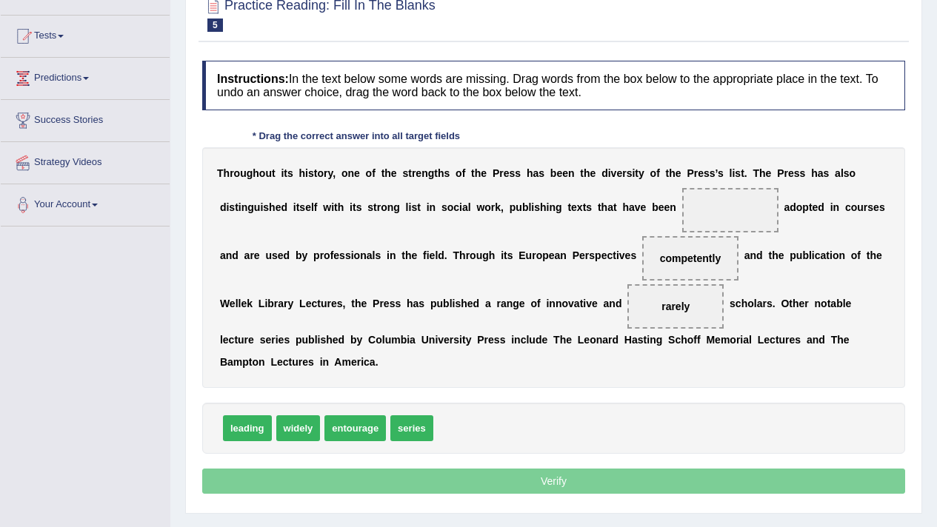
click at [423, 487] on p "Verify" at bounding box center [553, 481] width 703 height 25
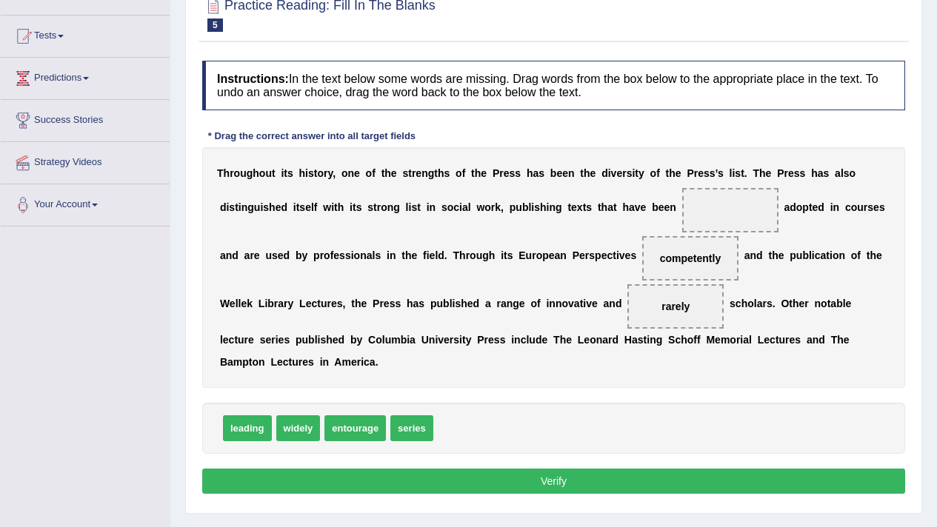
click at [423, 487] on button "Verify" at bounding box center [553, 481] width 703 height 25
drag, startPoint x: 261, startPoint y: 433, endPoint x: 755, endPoint y: 227, distance: 535.2
click at [653, 493] on button "Verify" at bounding box center [553, 481] width 703 height 25
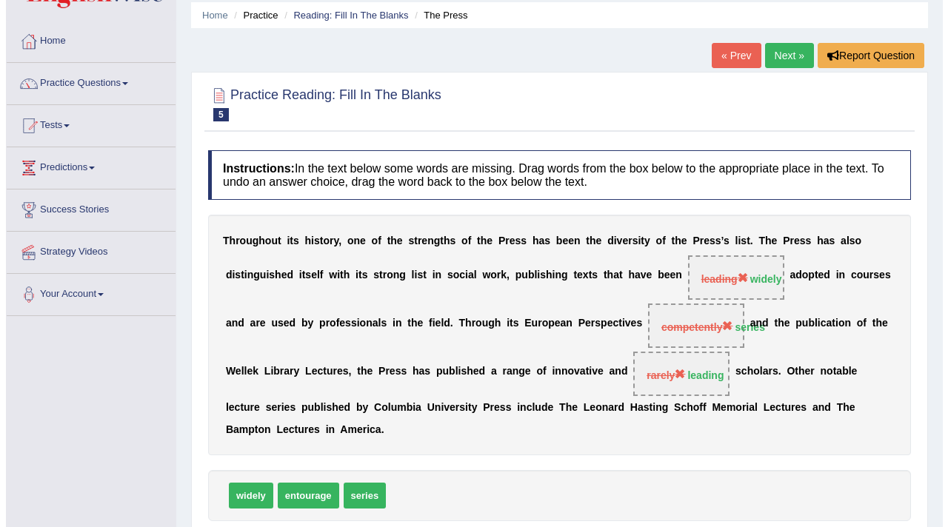
scroll to position [0, 0]
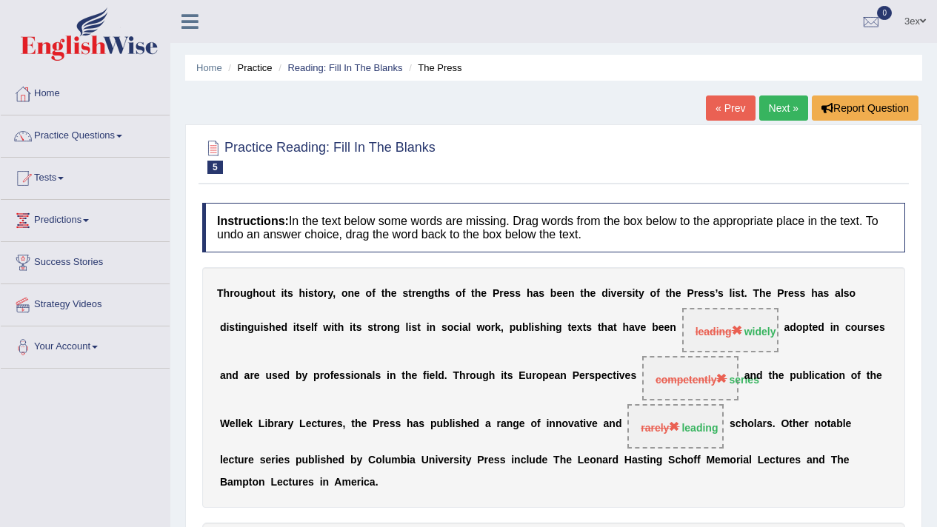
click at [791, 103] on link "Next »" at bounding box center [783, 108] width 49 height 25
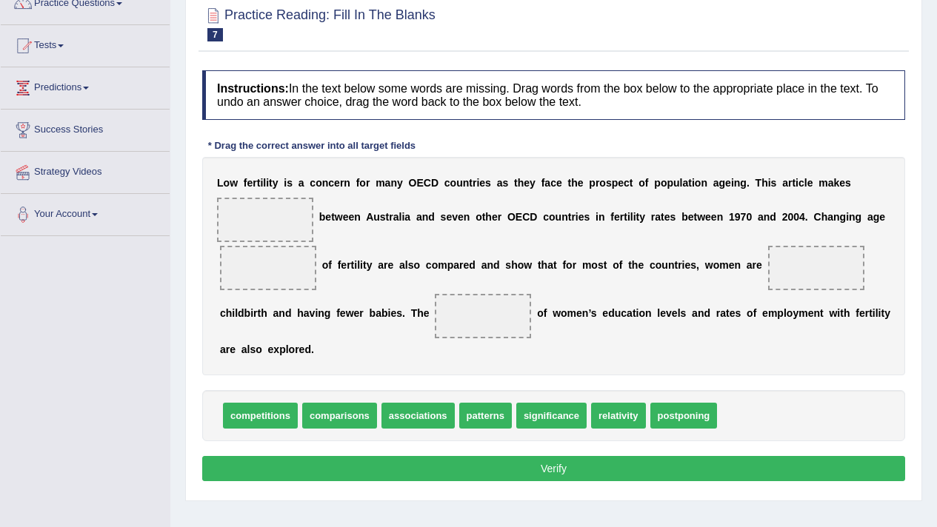
scroll to position [153, 0]
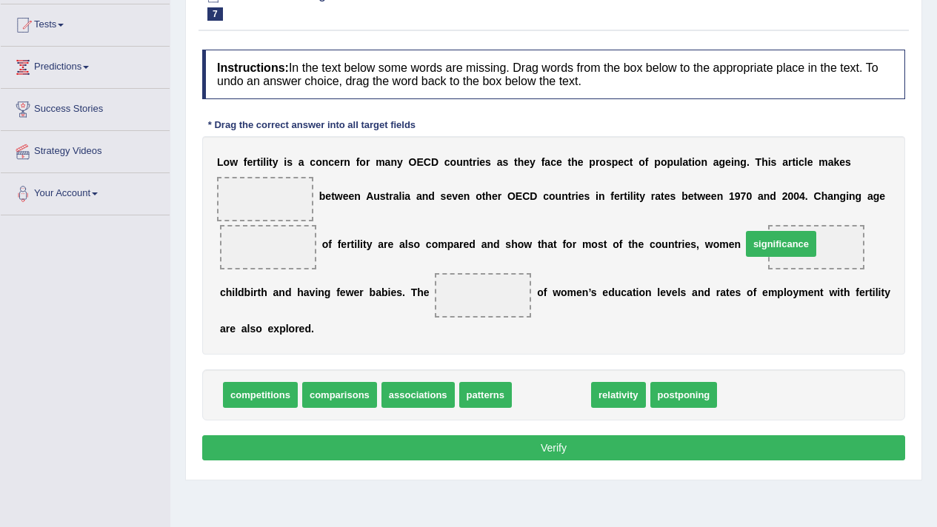
drag, startPoint x: 559, startPoint y: 398, endPoint x: 793, endPoint y: 247, distance: 277.6
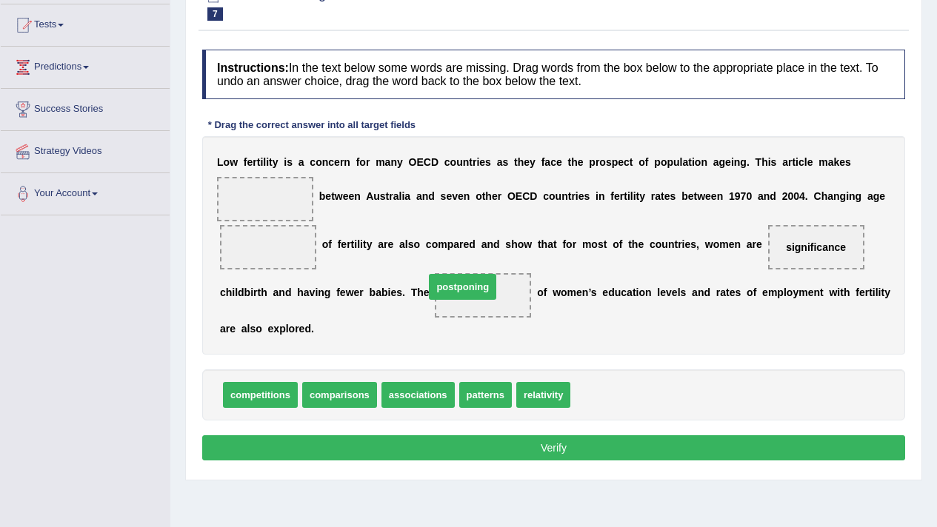
drag, startPoint x: 613, startPoint y: 394, endPoint x: 468, endPoint y: 290, distance: 178.2
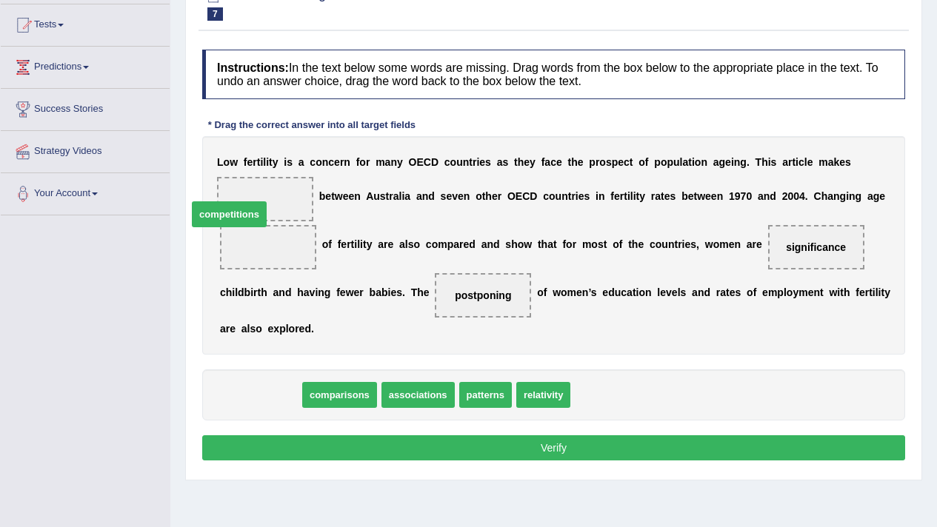
drag, startPoint x: 275, startPoint y: 390, endPoint x: 253, endPoint y: 199, distance: 191.6
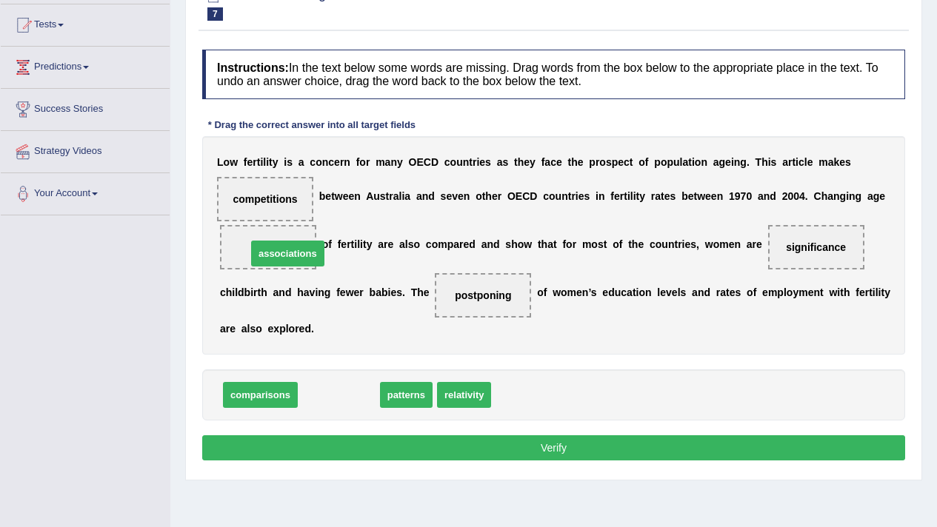
drag, startPoint x: 333, startPoint y: 398, endPoint x: 282, endPoint y: 256, distance: 150.4
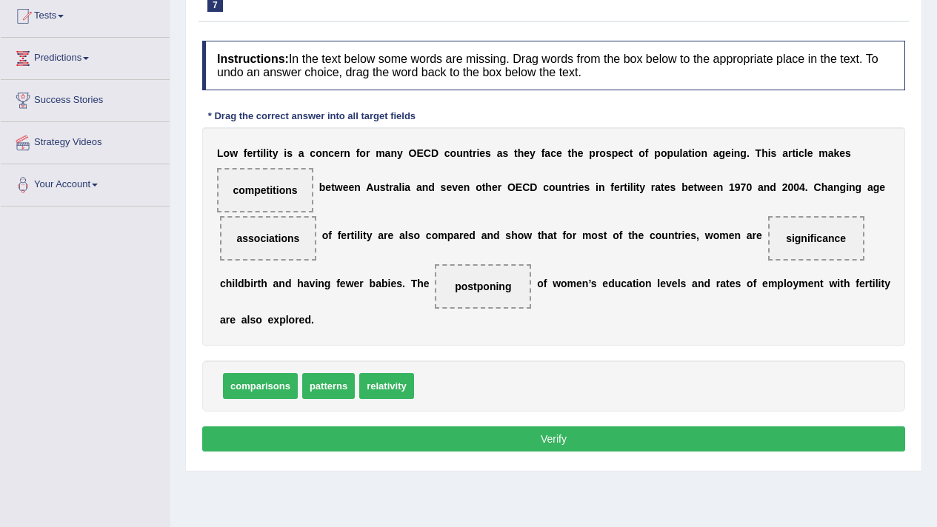
scroll to position [176, 0]
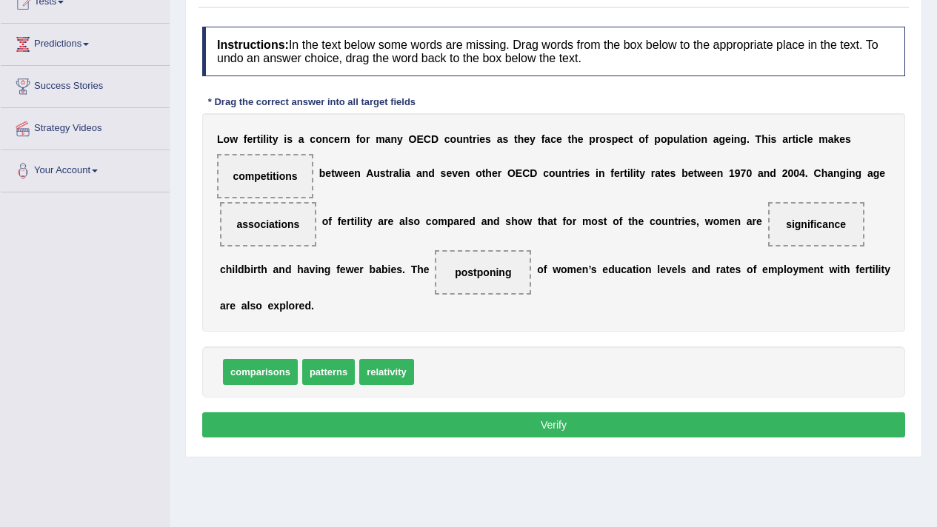
click at [290, 413] on button "Verify" at bounding box center [553, 425] width 703 height 25
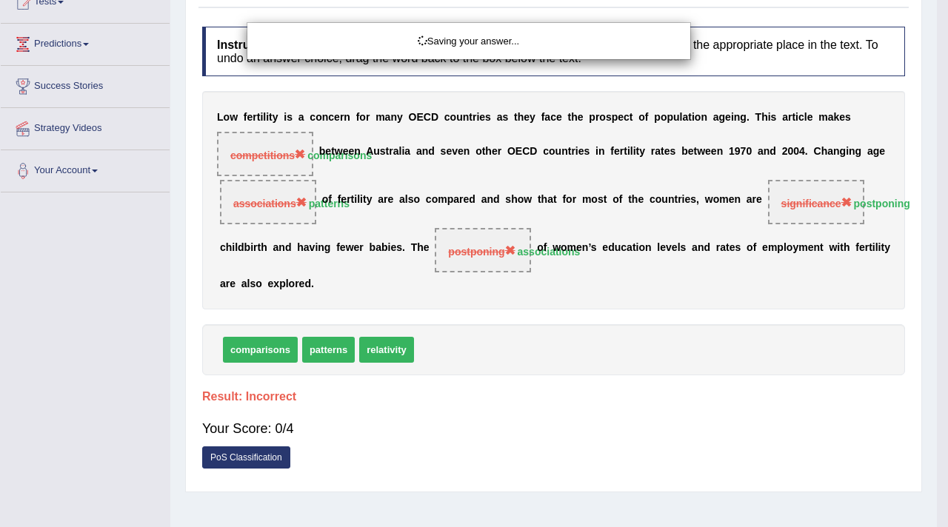
drag, startPoint x: 472, startPoint y: 341, endPoint x: 473, endPoint y: 329, distance: 11.9
click at [472, 338] on div "Saving your answer..." at bounding box center [474, 263] width 948 height 527
drag, startPoint x: 410, startPoint y: 347, endPoint x: 417, endPoint y: 339, distance: 10.5
click at [415, 343] on div "Saving your answer..." at bounding box center [474, 263] width 948 height 527
drag, startPoint x: 417, startPoint y: 339, endPoint x: 419, endPoint y: 332, distance: 7.7
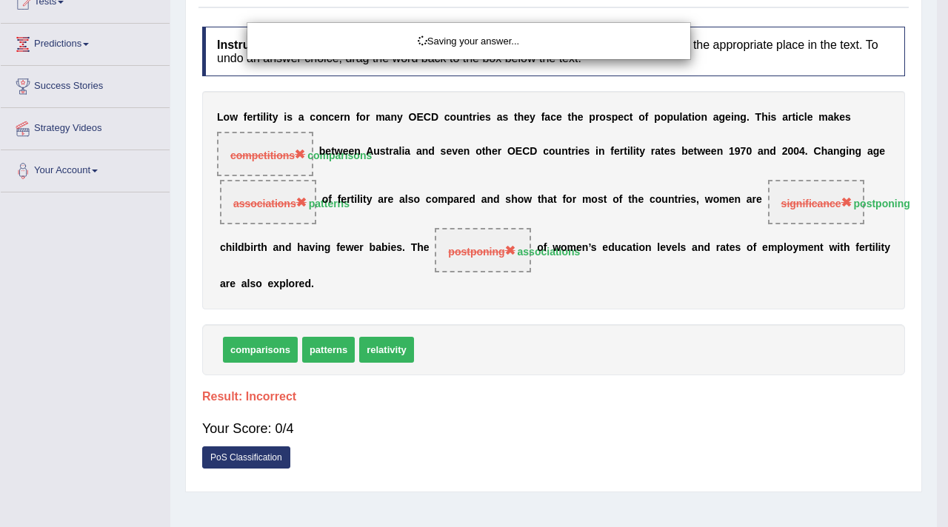
click at [418, 333] on div "Saving your answer..." at bounding box center [474, 263] width 948 height 527
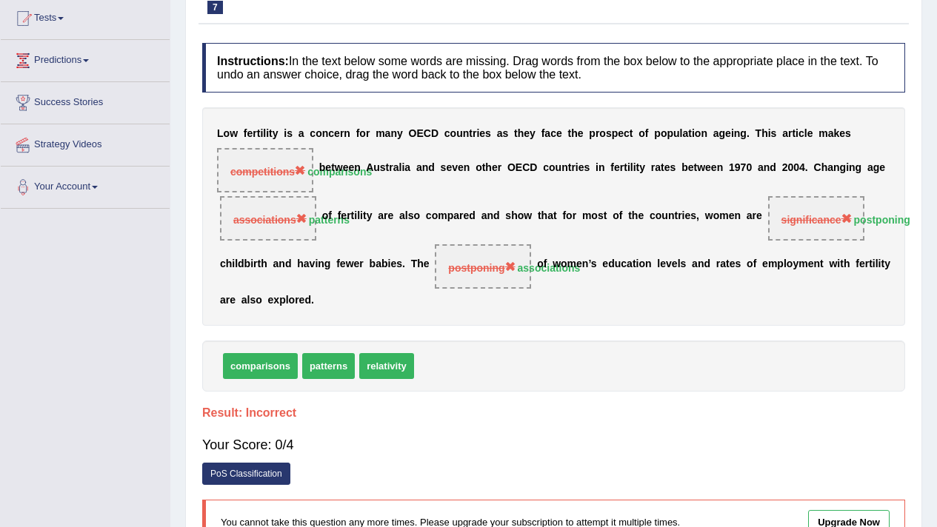
scroll to position [0, 0]
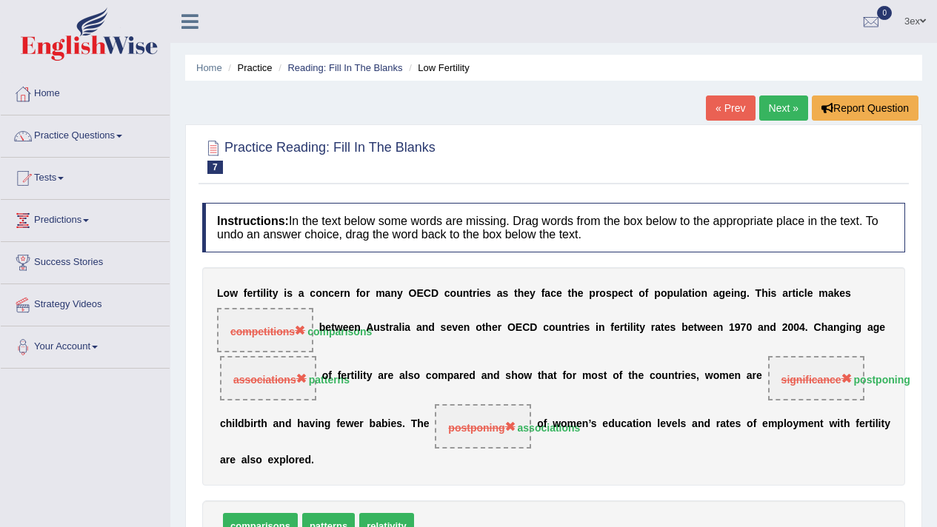
click at [770, 113] on link "Next »" at bounding box center [783, 108] width 49 height 25
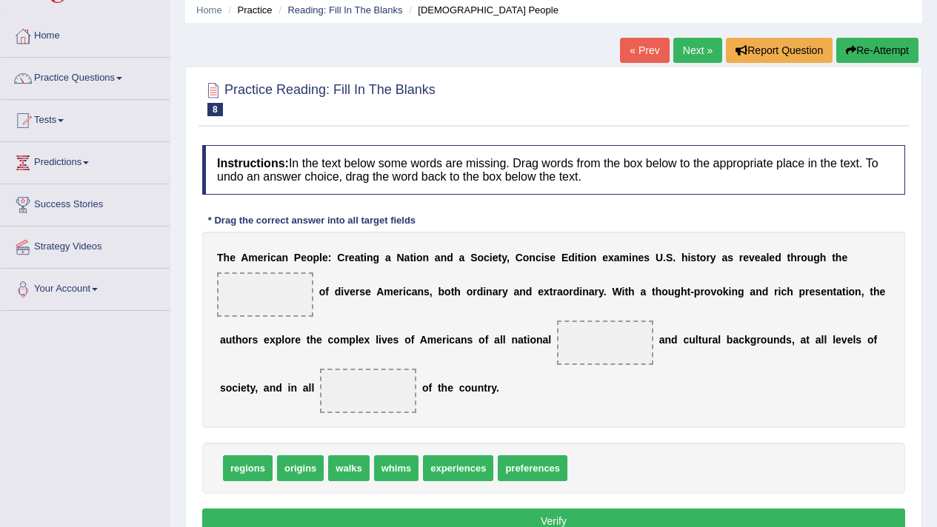
scroll to position [58, 0]
drag, startPoint x: 540, startPoint y: 466, endPoint x: 404, endPoint y: 405, distance: 149.2
click at [404, 405] on span "preferences" at bounding box center [368, 391] width 96 height 44
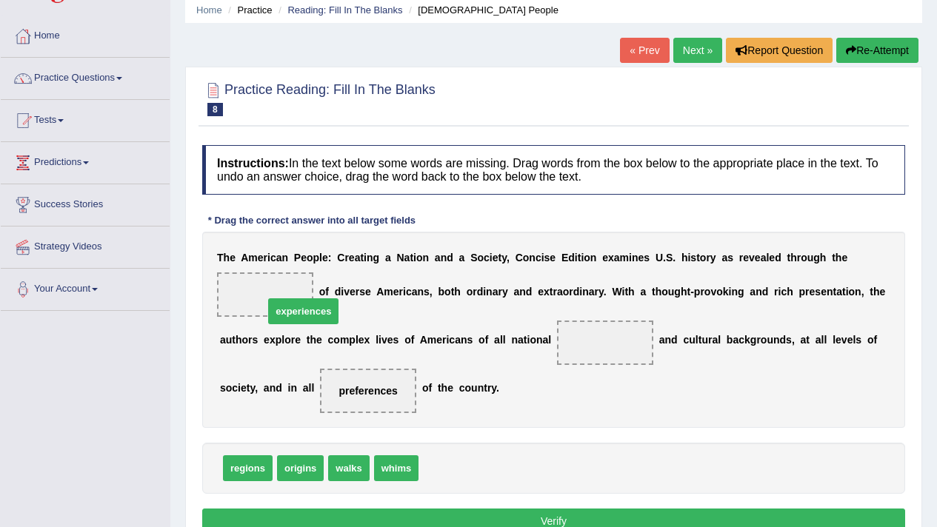
drag, startPoint x: 441, startPoint y: 462, endPoint x: 272, endPoint y: 293, distance: 239.4
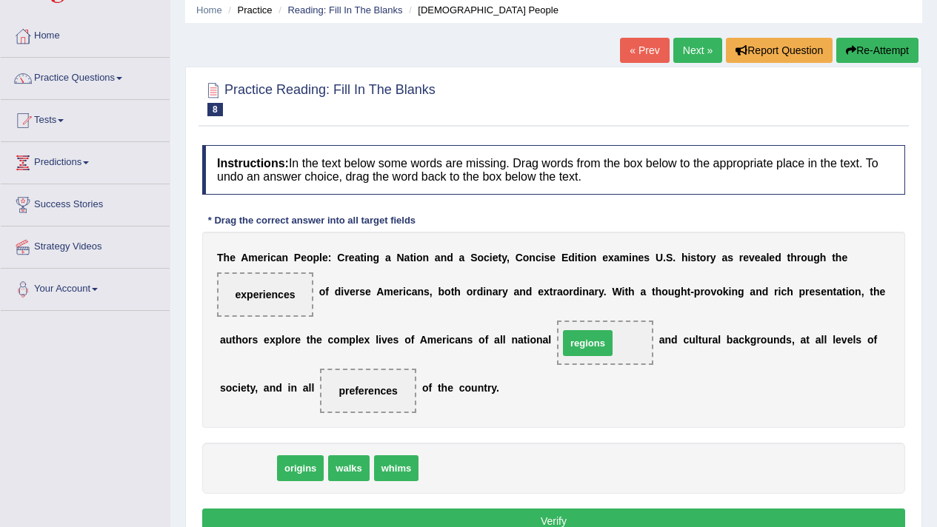
drag, startPoint x: 258, startPoint y: 470, endPoint x: 606, endPoint y: 341, distance: 371.0
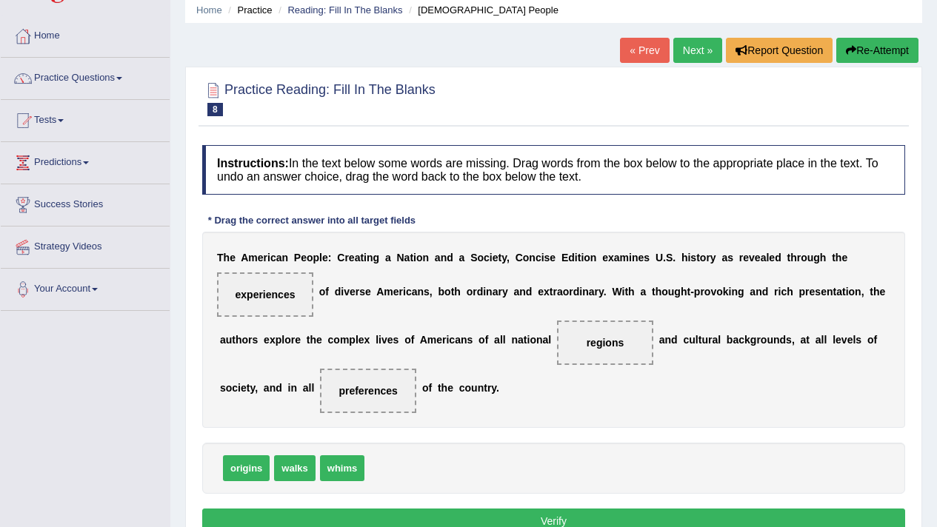
click at [542, 512] on button "Verify" at bounding box center [553, 521] width 703 height 25
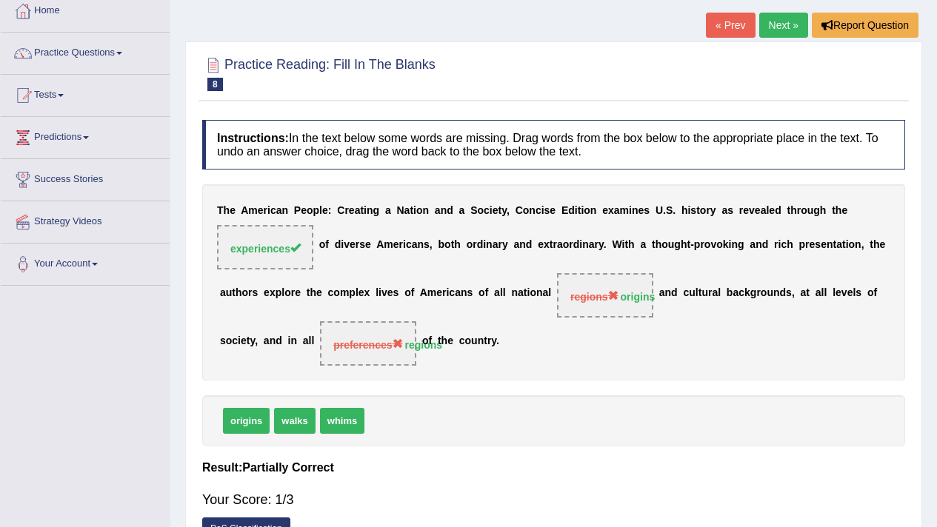
scroll to position [0, 0]
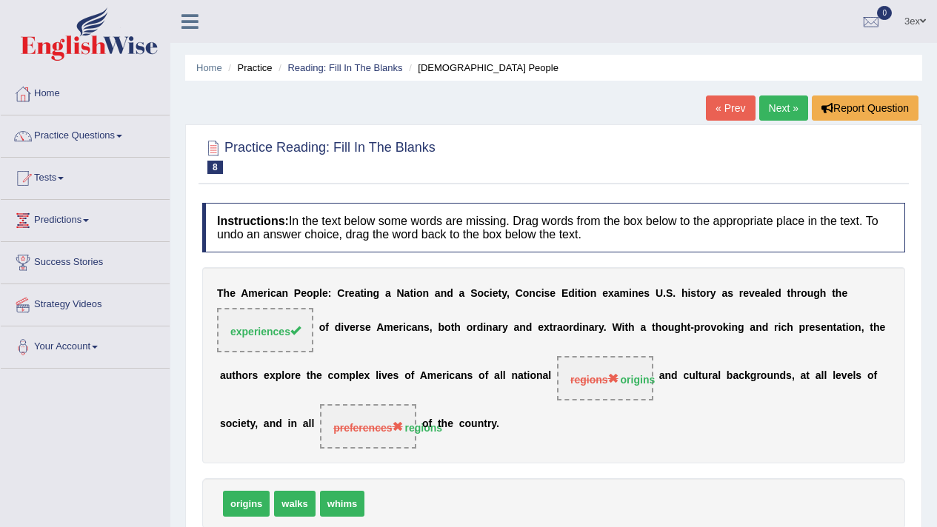
click at [786, 116] on link "Next »" at bounding box center [783, 108] width 49 height 25
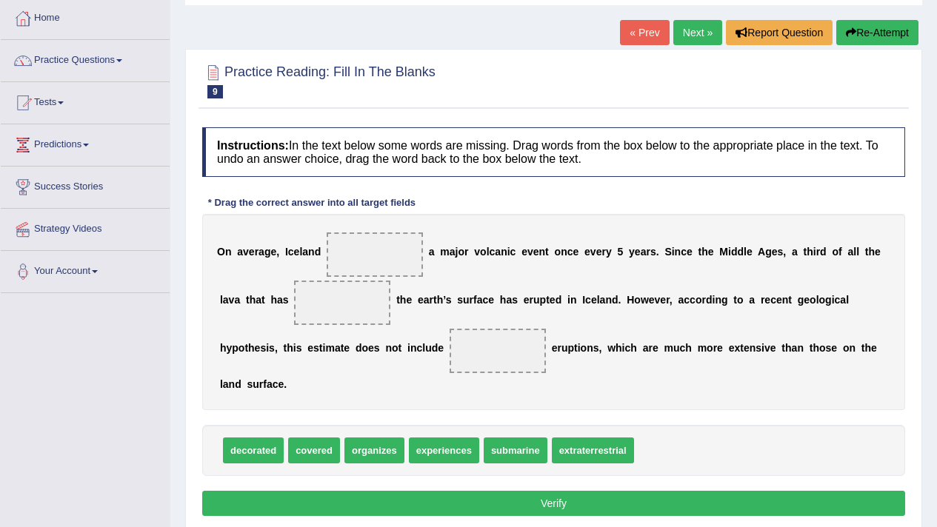
scroll to position [149, 0]
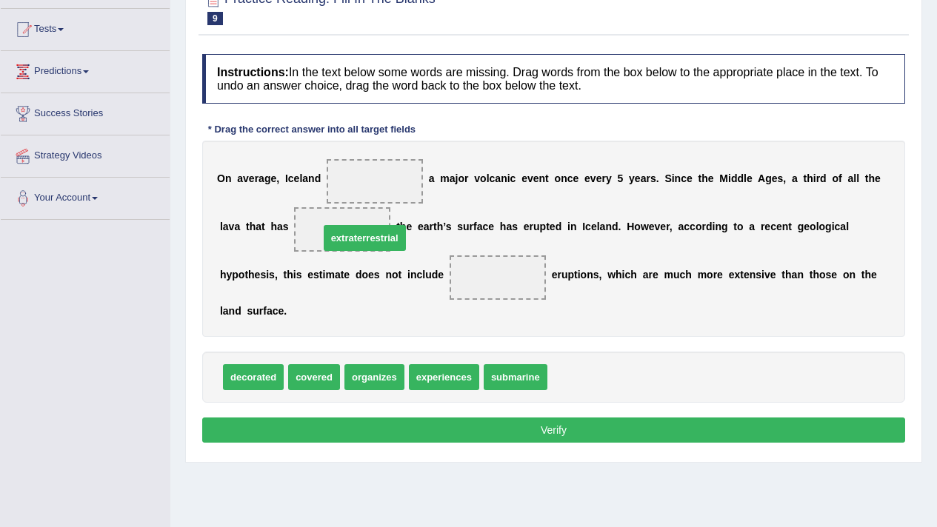
drag, startPoint x: 593, startPoint y: 365, endPoint x: 370, endPoint y: 225, distance: 263.3
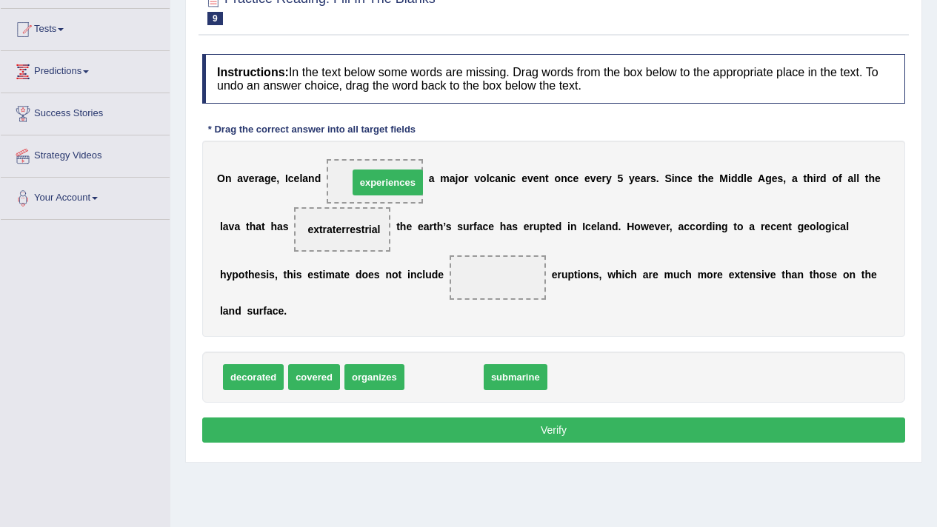
drag, startPoint x: 416, startPoint y: 387, endPoint x: 359, endPoint y: 193, distance: 202.8
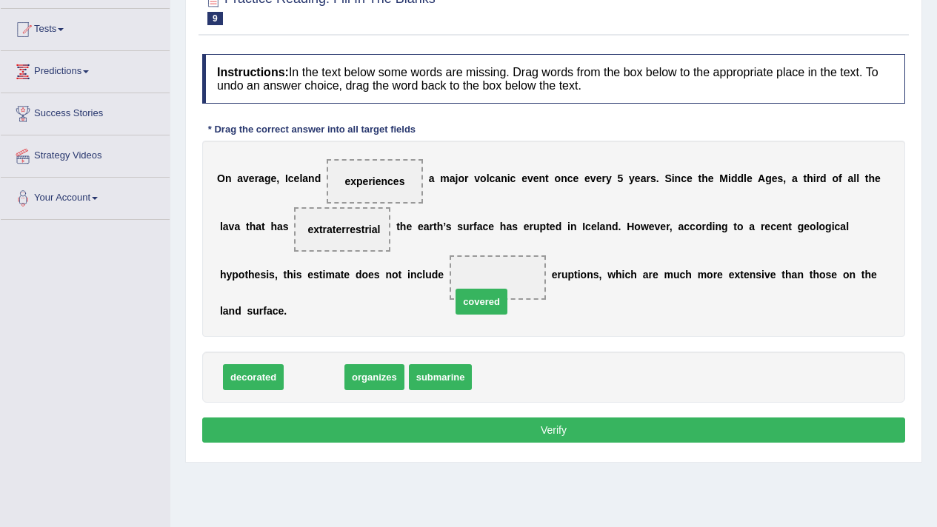
drag, startPoint x: 293, startPoint y: 376, endPoint x: 477, endPoint y: 291, distance: 203.2
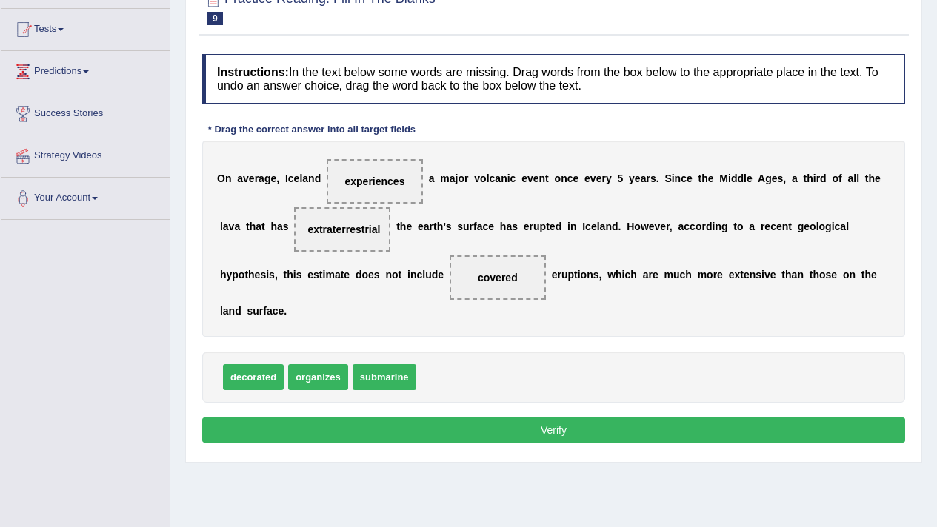
click at [413, 338] on div "Instructions: In the text below some words are missing. Drag words from the box…" at bounding box center [554, 251] width 710 height 408
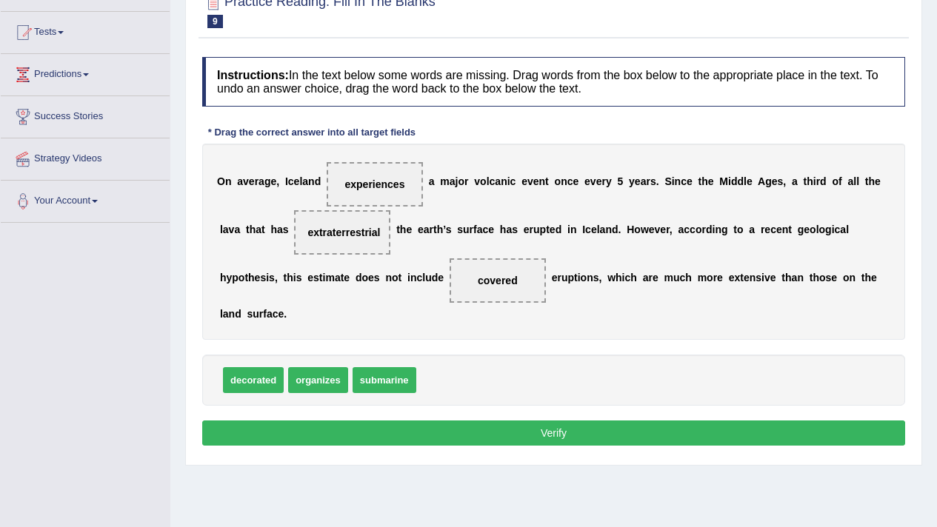
scroll to position [146, 0]
click at [409, 327] on div "O n a v e r a g e , I c e l a n d experiences a m a j o r v o l c a n i c e v e…" at bounding box center [553, 242] width 703 height 196
click at [424, 344] on div "Instructions: In the text below some words are missing. Drag words from the box…" at bounding box center [554, 254] width 710 height 408
click at [440, 440] on button "Verify" at bounding box center [553, 433] width 703 height 25
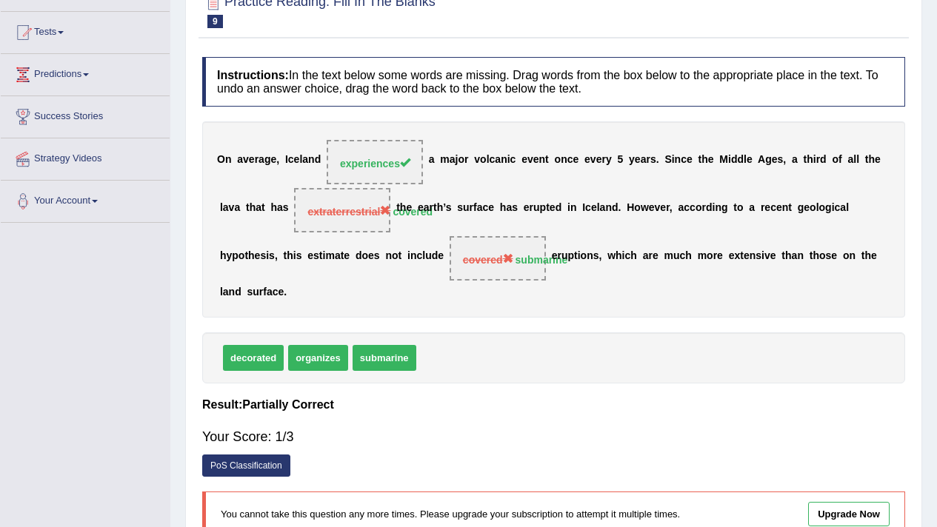
scroll to position [0, 0]
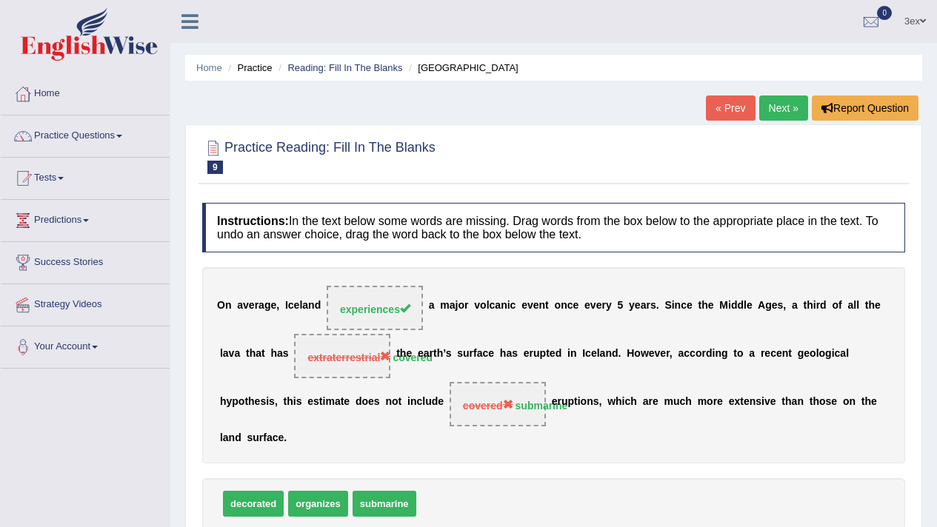
click at [790, 104] on link "Next »" at bounding box center [783, 108] width 49 height 25
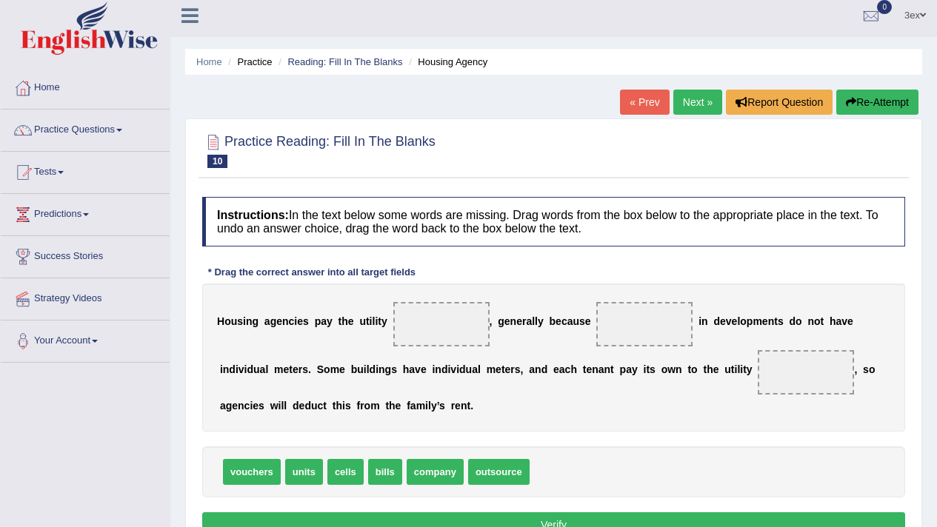
scroll to position [13, 0]
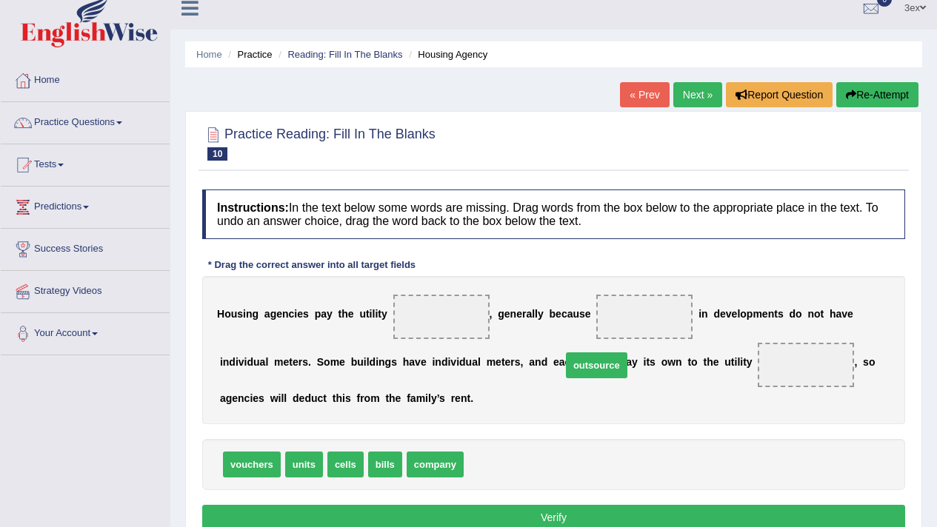
drag, startPoint x: 511, startPoint y: 467, endPoint x: 734, endPoint y: 351, distance: 251.1
drag, startPoint x: 734, startPoint y: 351, endPoint x: 761, endPoint y: 362, distance: 29.6
click at [761, 362] on div "H o u s i n g a g e n c i e s p a y t h e u t i l i t y , g e n e r a l l y b e…" at bounding box center [553, 350] width 703 height 148
drag, startPoint x: 351, startPoint y: 467, endPoint x: 444, endPoint y: 338, distance: 159.7
drag, startPoint x: 413, startPoint y: 458, endPoint x: 663, endPoint y: 417, distance: 253.0
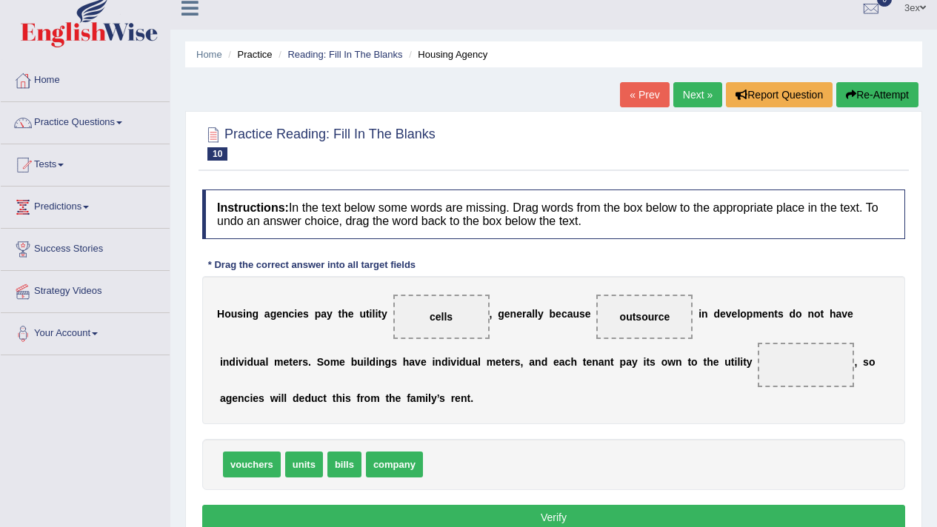
drag, startPoint x: 663, startPoint y: 417, endPoint x: 734, endPoint y: 376, distance: 82.3
click at [734, 376] on div "Instructions: In the text below some words are missing. Drag words from the box…" at bounding box center [554, 362] width 710 height 360
drag, startPoint x: 303, startPoint y: 460, endPoint x: 771, endPoint y: 354, distance: 479.9
click at [383, 514] on button "Verify" at bounding box center [553, 517] width 703 height 25
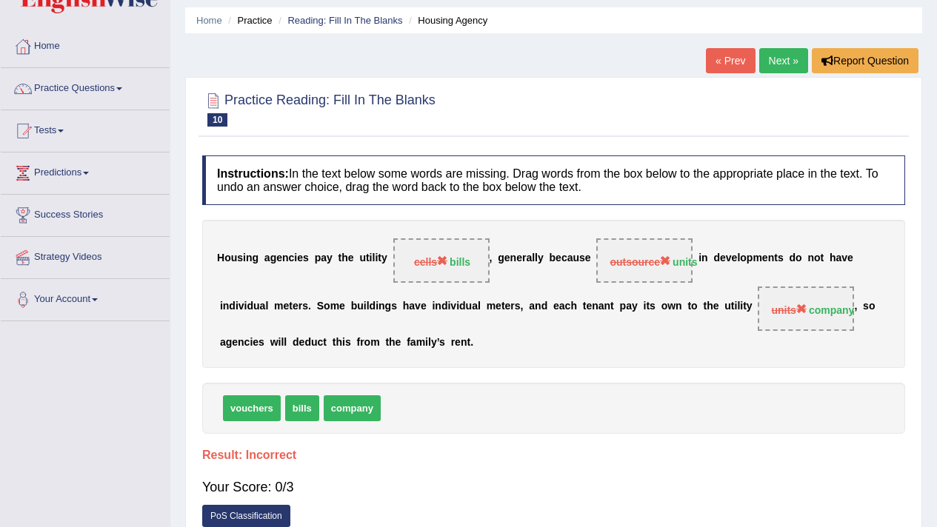
scroll to position [0, 0]
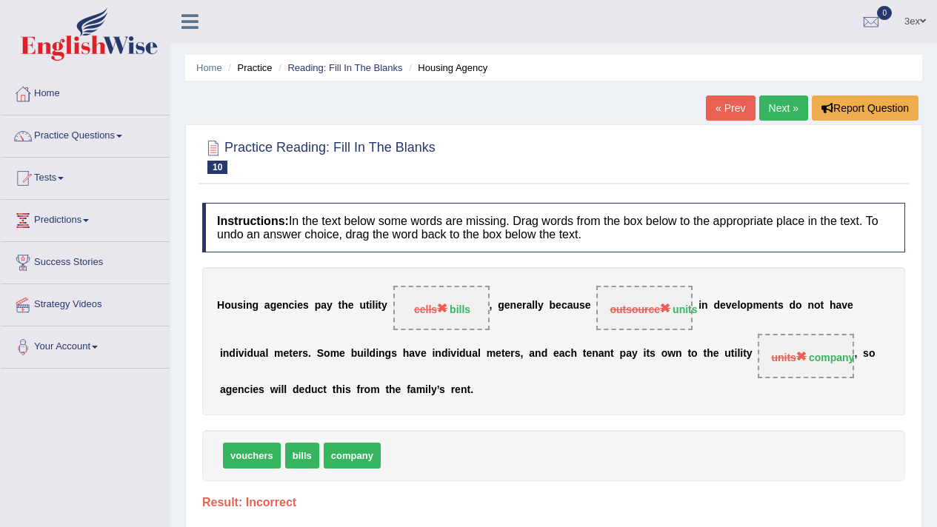
click at [787, 110] on link "Next »" at bounding box center [783, 108] width 49 height 25
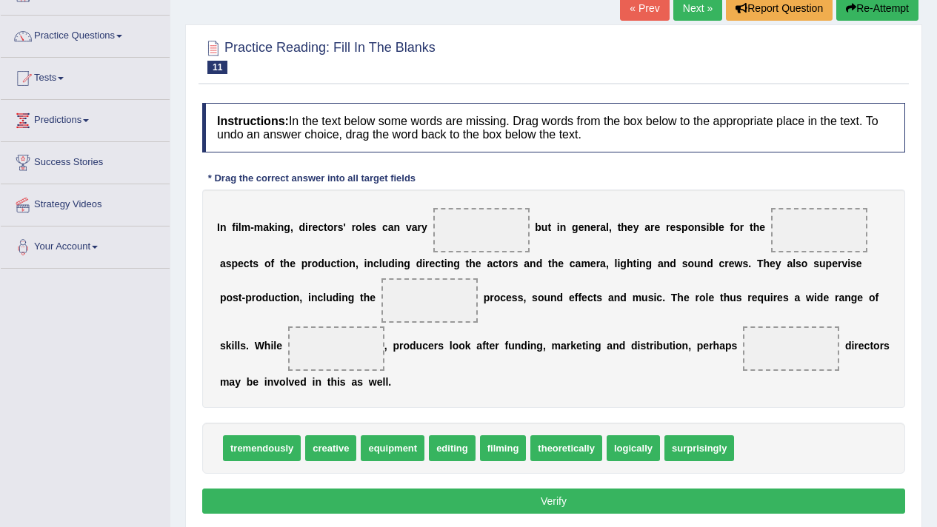
scroll to position [176, 0]
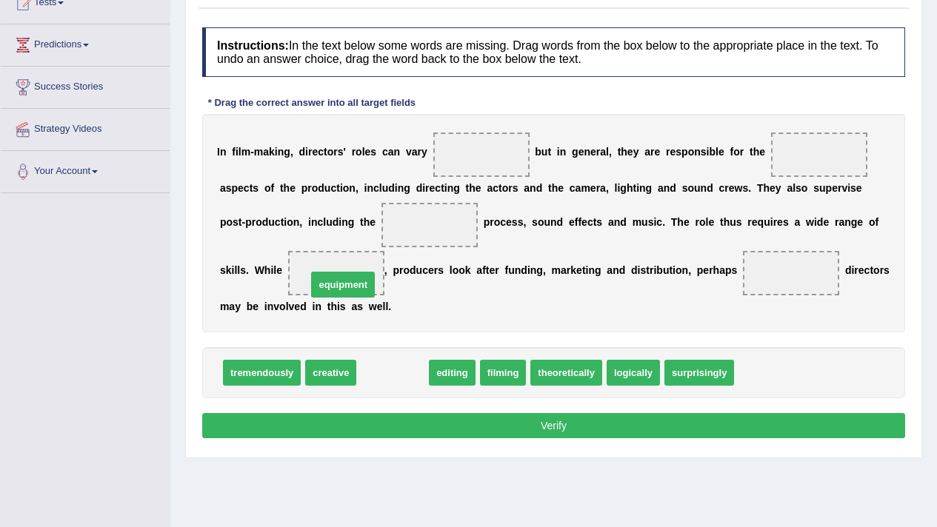
drag, startPoint x: 410, startPoint y: 365, endPoint x: 356, endPoint y: 270, distance: 108.8
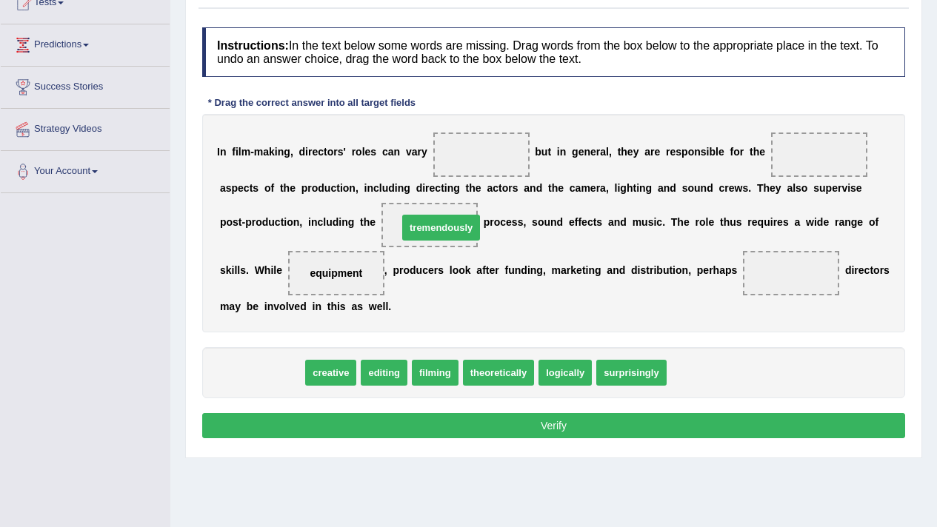
drag, startPoint x: 276, startPoint y: 369, endPoint x: 456, endPoint y: 226, distance: 229.8
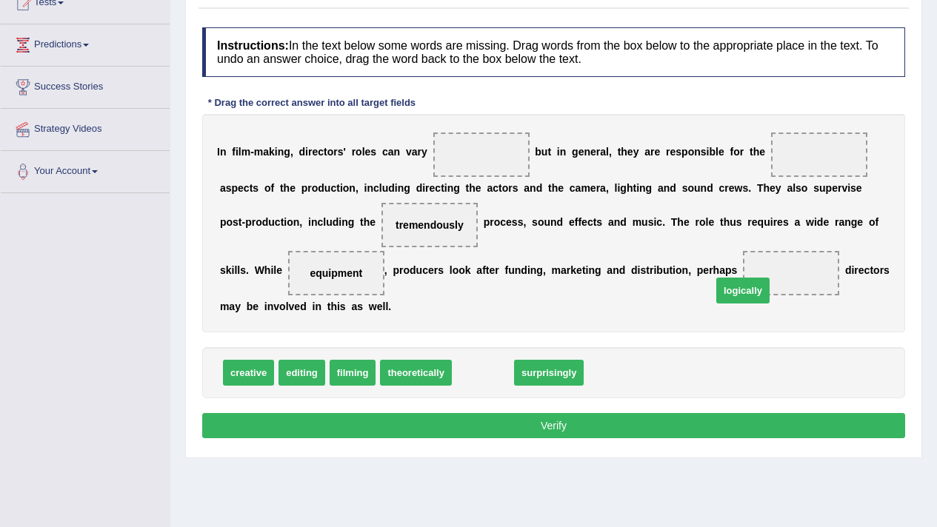
drag, startPoint x: 484, startPoint y: 377, endPoint x: 744, endPoint y: 296, distance: 272.4
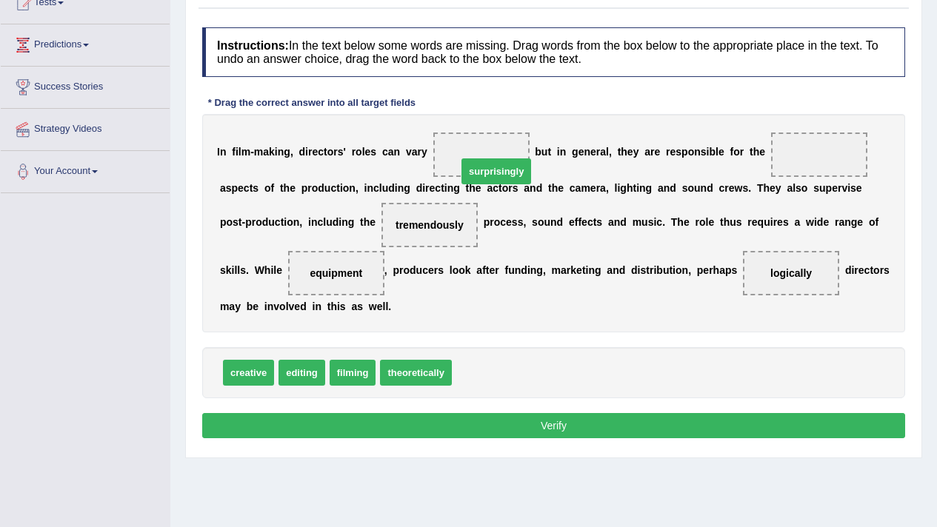
drag, startPoint x: 495, startPoint y: 369, endPoint x: 501, endPoint y: 160, distance: 209.0
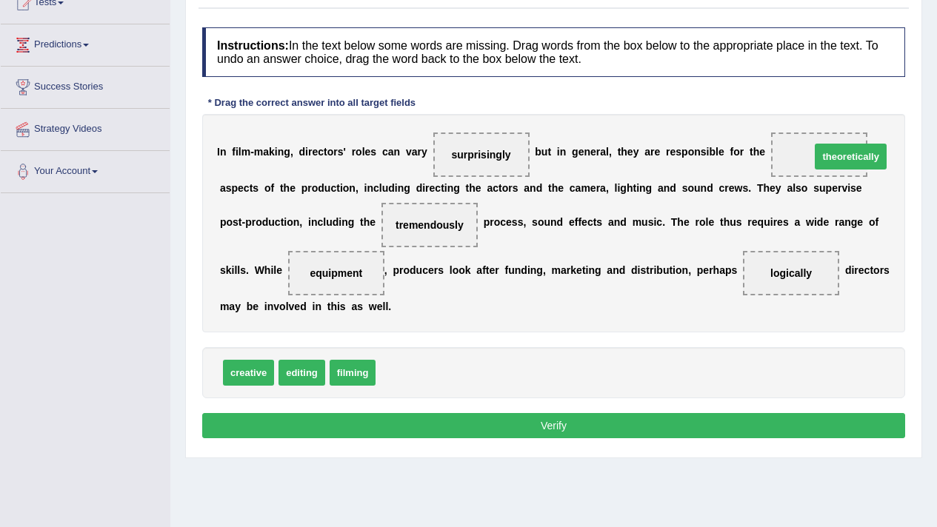
drag, startPoint x: 386, startPoint y: 378, endPoint x: 821, endPoint y: 162, distance: 485.6
click at [568, 429] on button "Verify" at bounding box center [553, 425] width 703 height 25
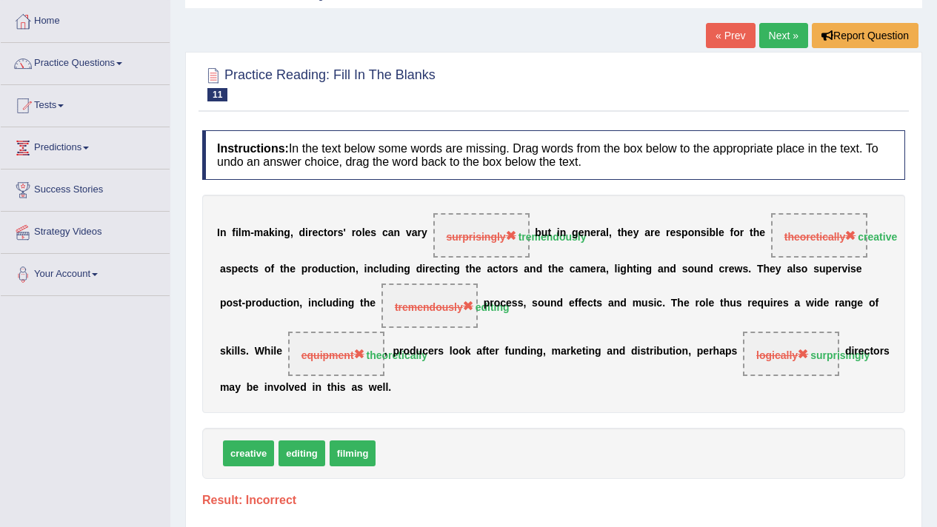
scroll to position [0, 0]
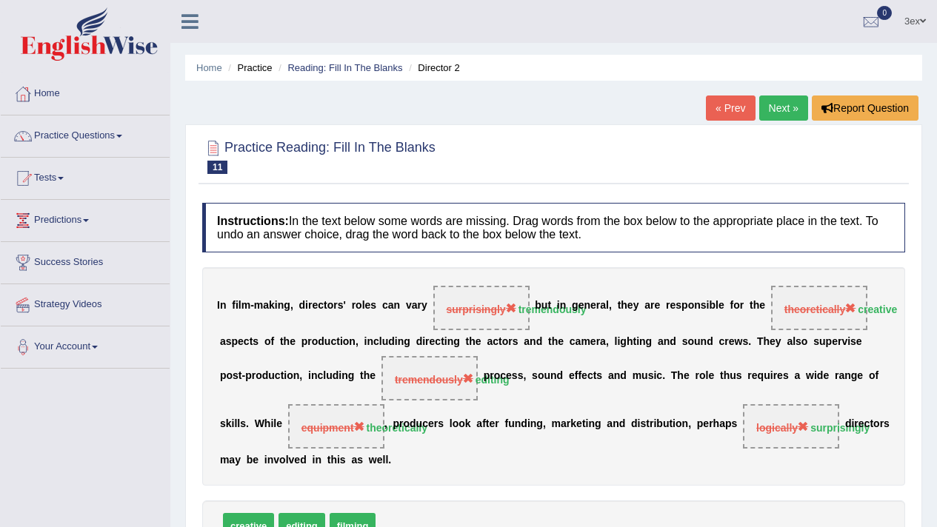
click at [801, 107] on link "Next »" at bounding box center [783, 108] width 49 height 25
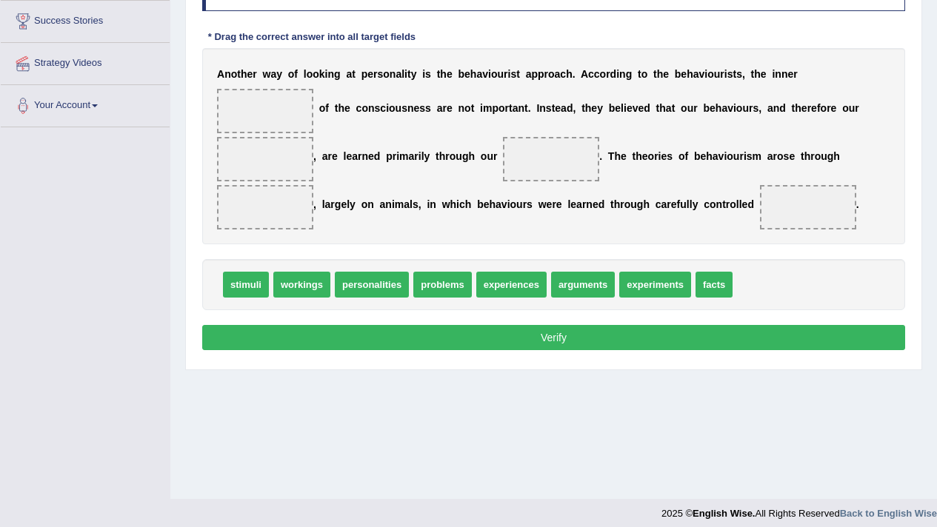
scroll to position [233, 0]
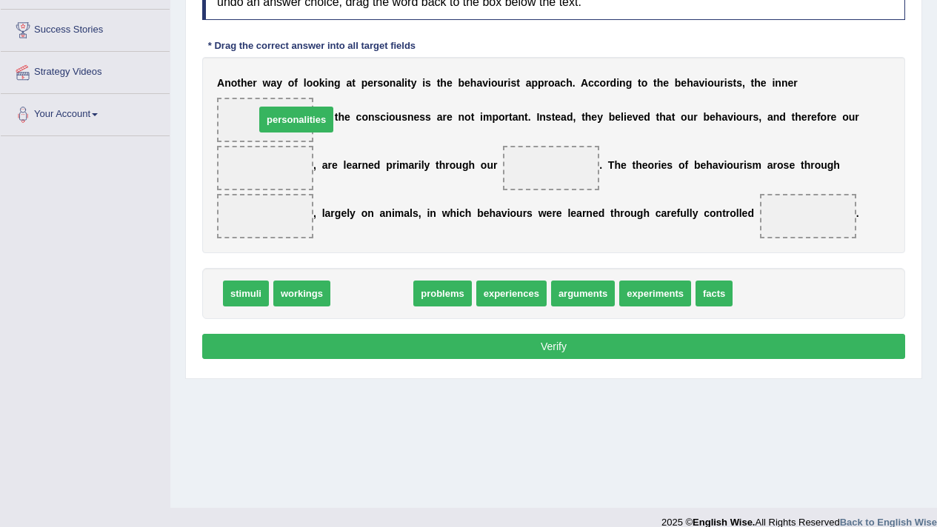
drag, startPoint x: 369, startPoint y: 296, endPoint x: 290, endPoint y: 119, distance: 194.0
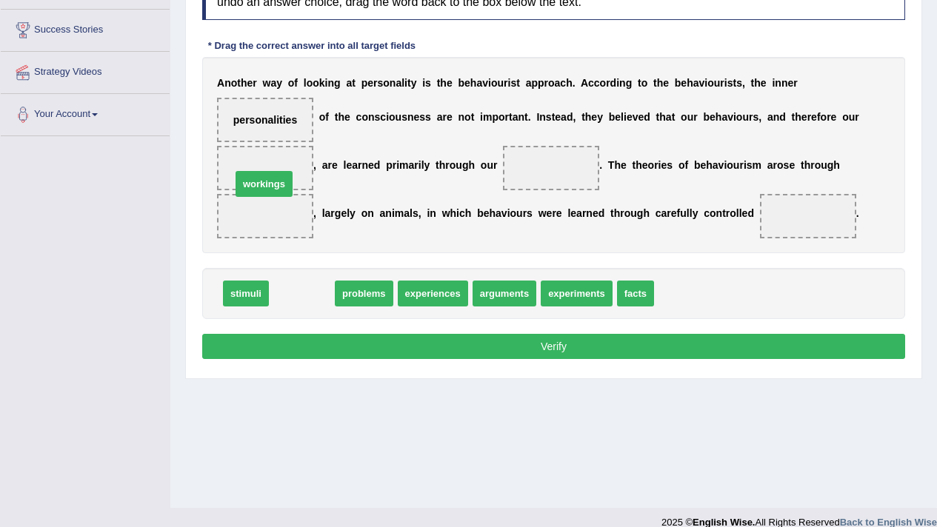
drag, startPoint x: 308, startPoint y: 290, endPoint x: 267, endPoint y: 180, distance: 117.2
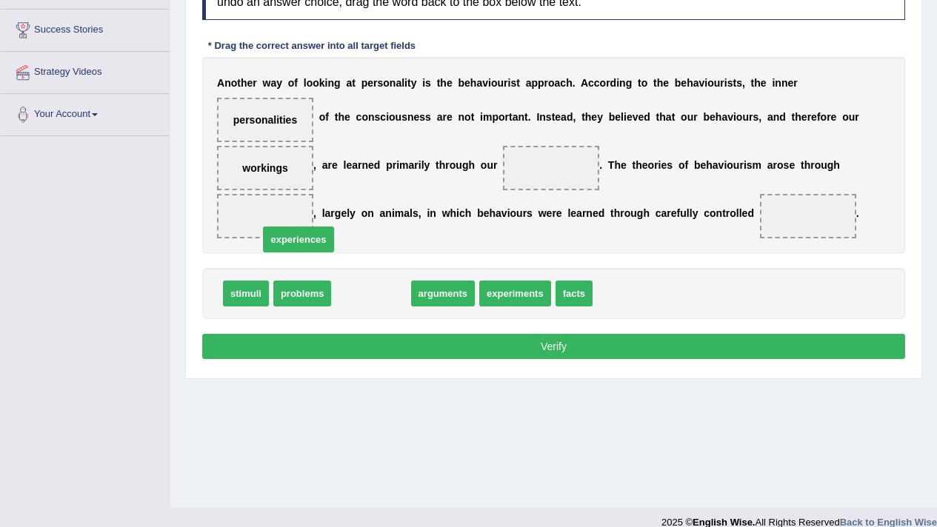
drag, startPoint x: 353, startPoint y: 288, endPoint x: 267, endPoint y: 223, distance: 107.8
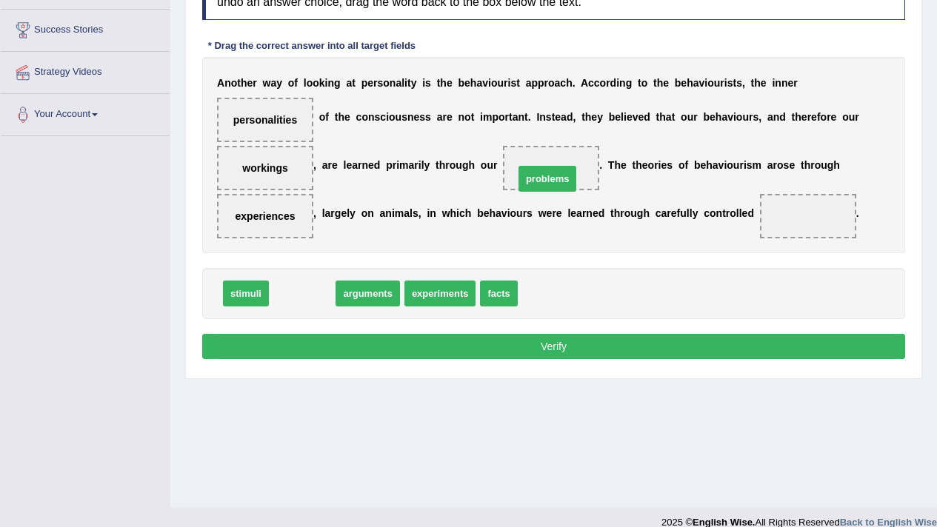
drag, startPoint x: 311, startPoint y: 294, endPoint x: 556, endPoint y: 179, distance: 270.7
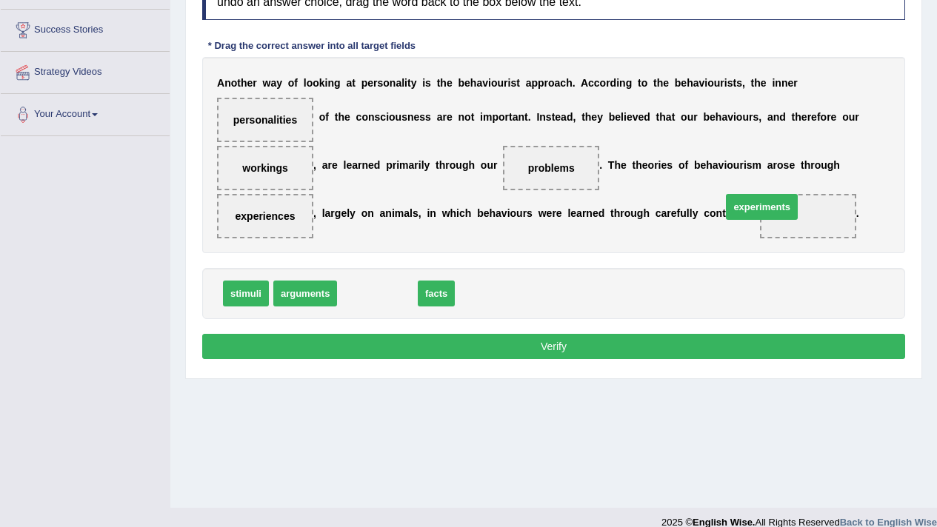
drag, startPoint x: 401, startPoint y: 296, endPoint x: 801, endPoint y: 216, distance: 407.0
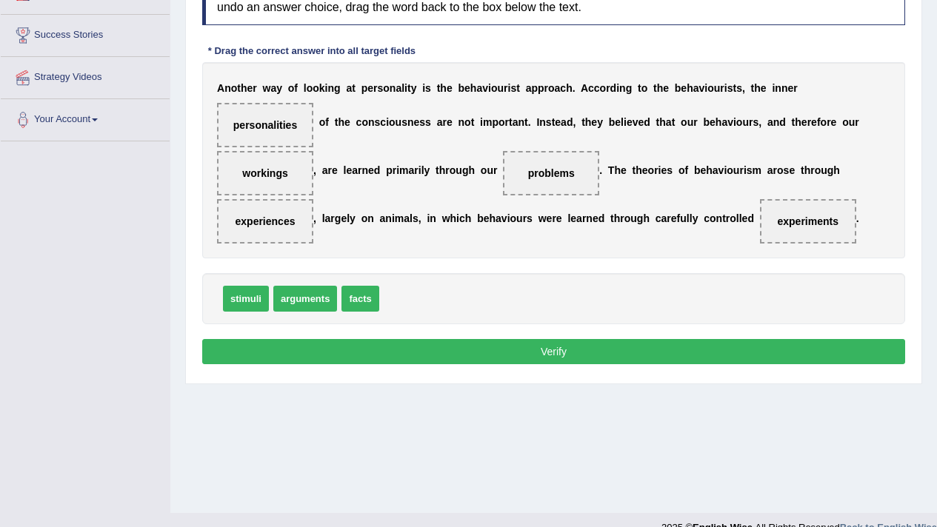
scroll to position [227, 0]
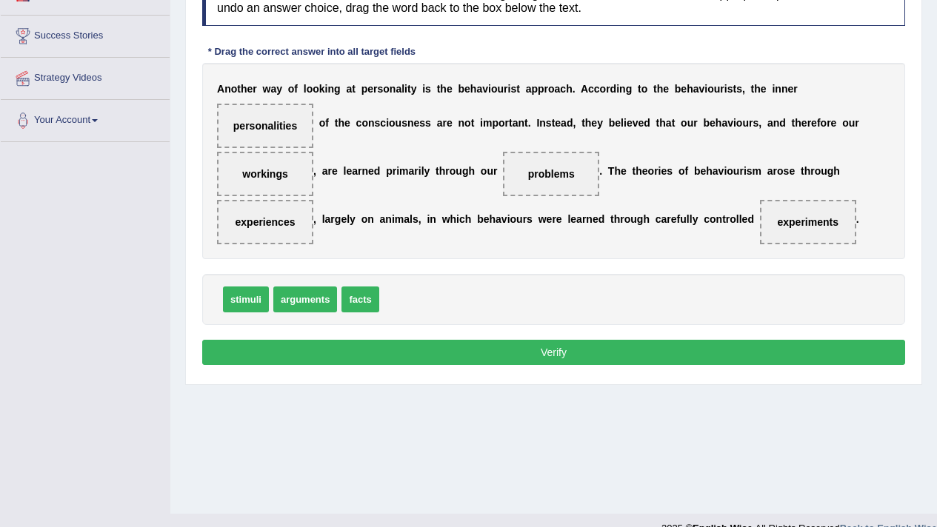
click at [592, 341] on button "Verify" at bounding box center [553, 352] width 703 height 25
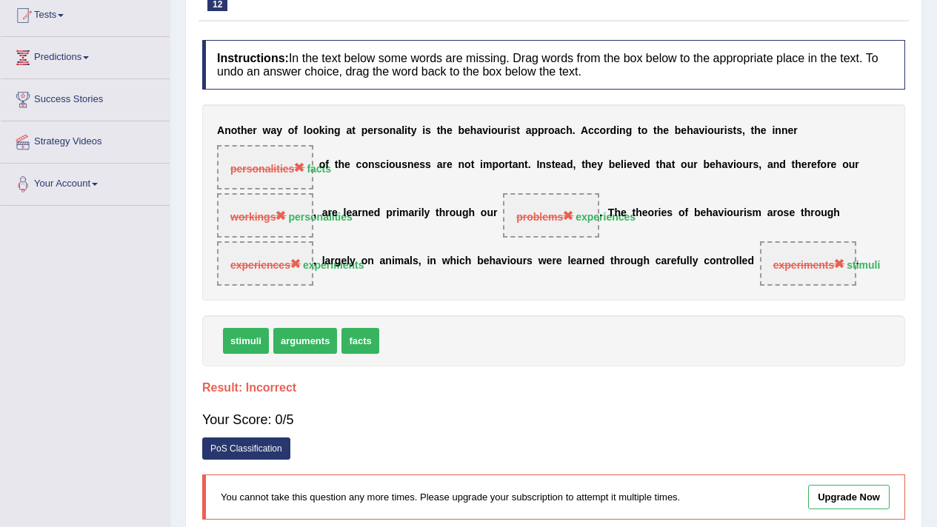
scroll to position [0, 0]
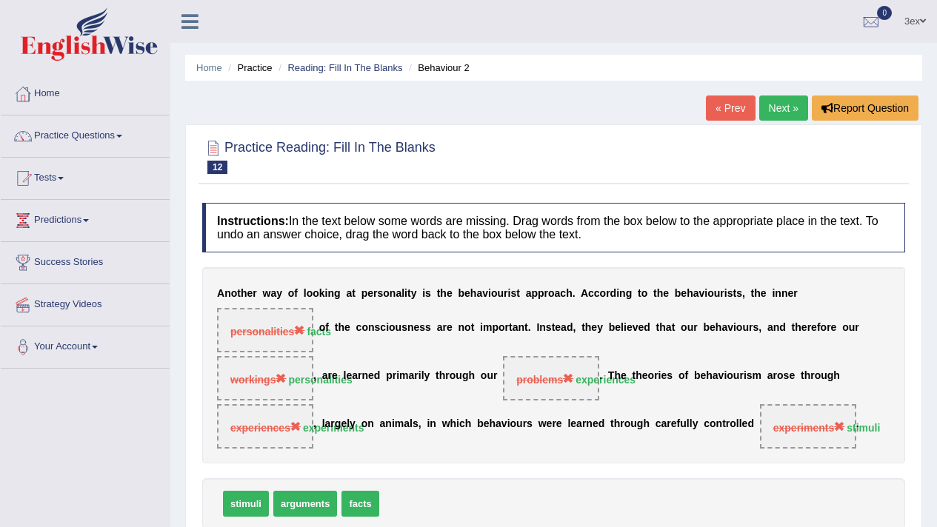
click at [790, 101] on link "Next »" at bounding box center [783, 108] width 49 height 25
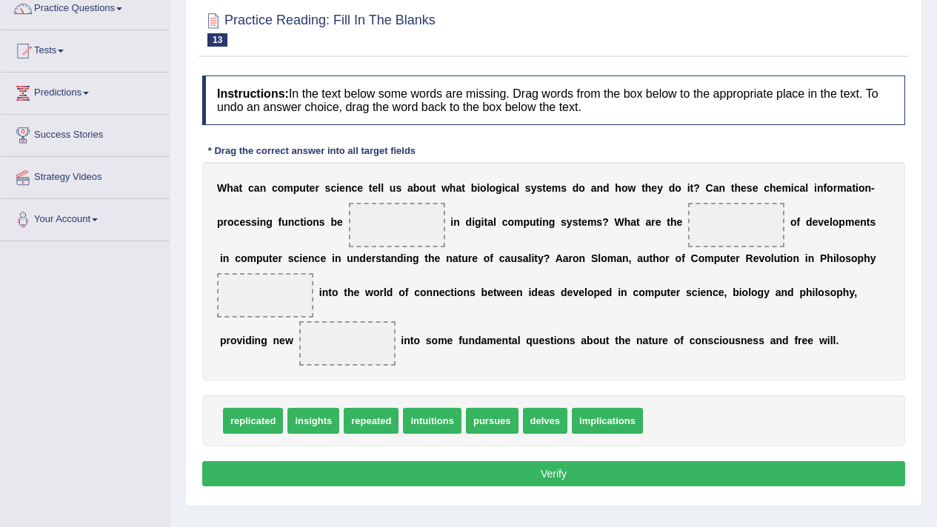
scroll to position [128, 0]
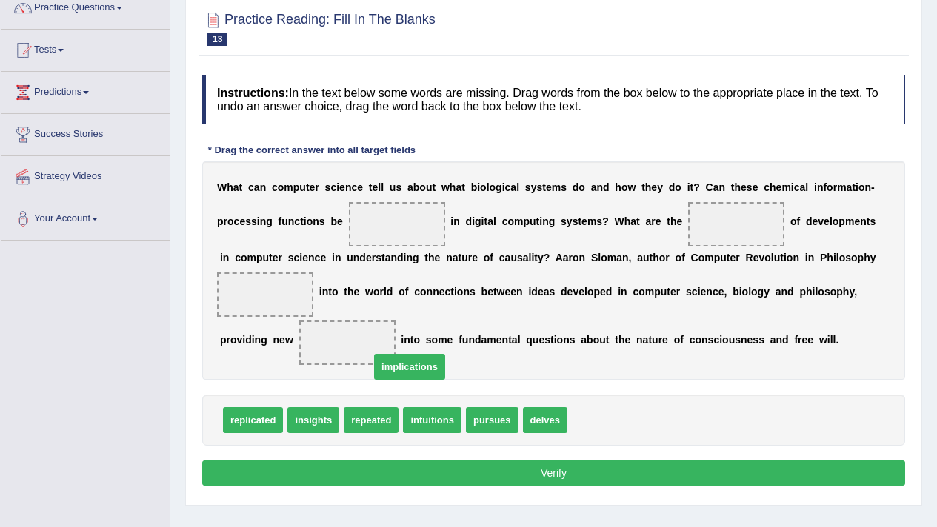
drag, startPoint x: 601, startPoint y: 417, endPoint x: 374, endPoint y: 356, distance: 234.8
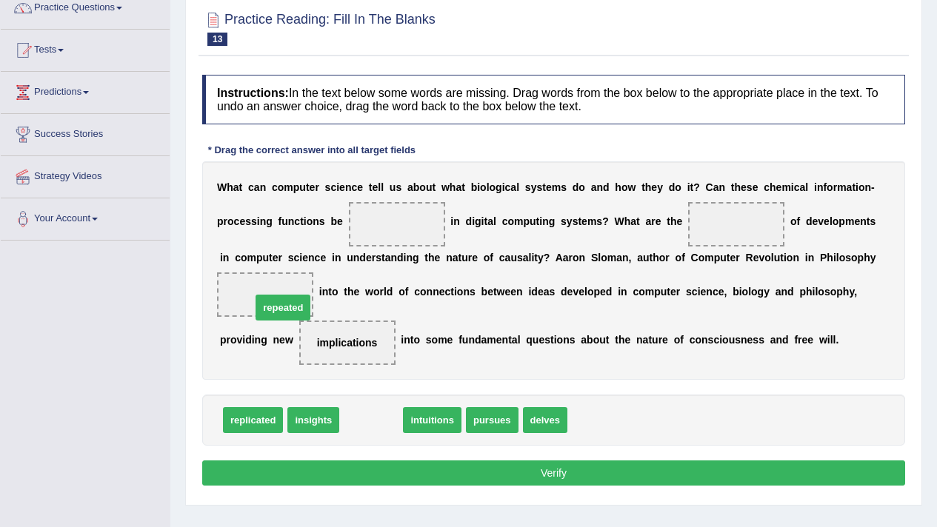
drag, startPoint x: 358, startPoint y: 423, endPoint x: 261, endPoint y: 298, distance: 158.4
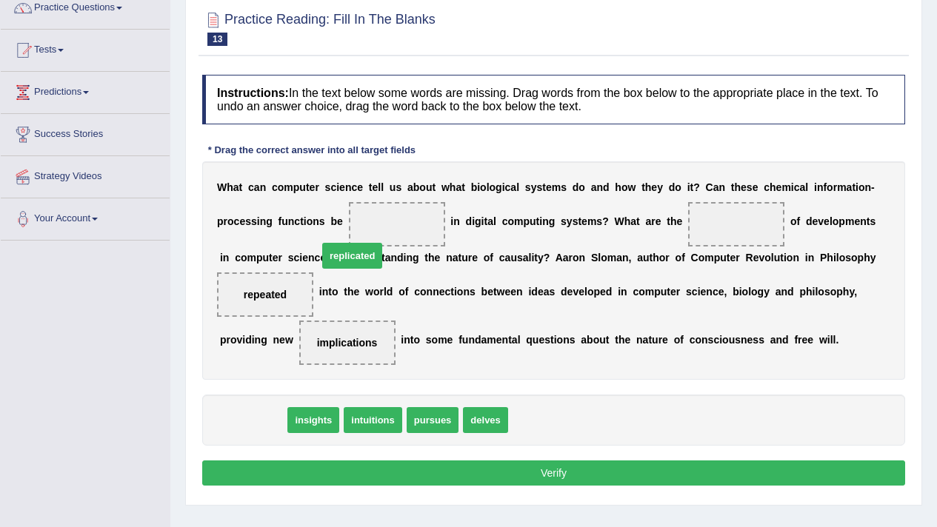
drag, startPoint x: 273, startPoint y: 390, endPoint x: 383, endPoint y: 254, distance: 174.8
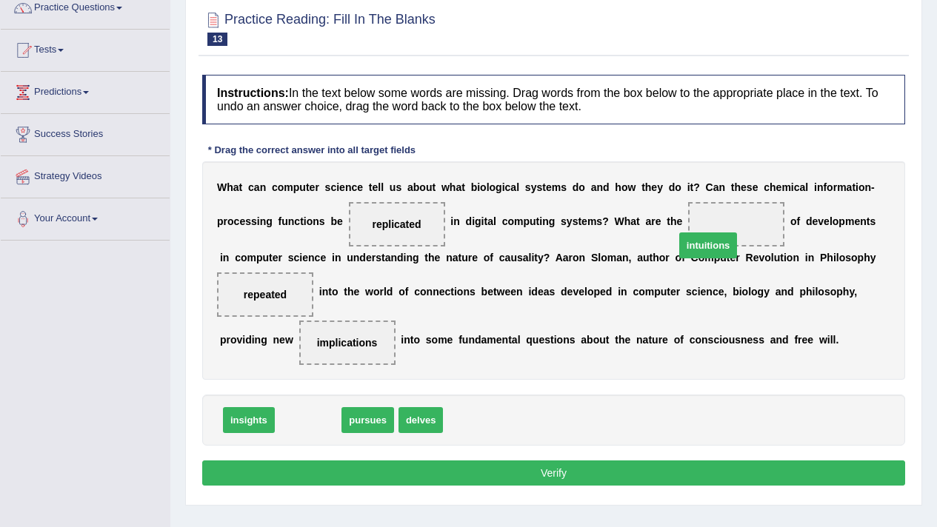
drag, startPoint x: 324, startPoint y: 410, endPoint x: 734, endPoint y: 227, distance: 448.3
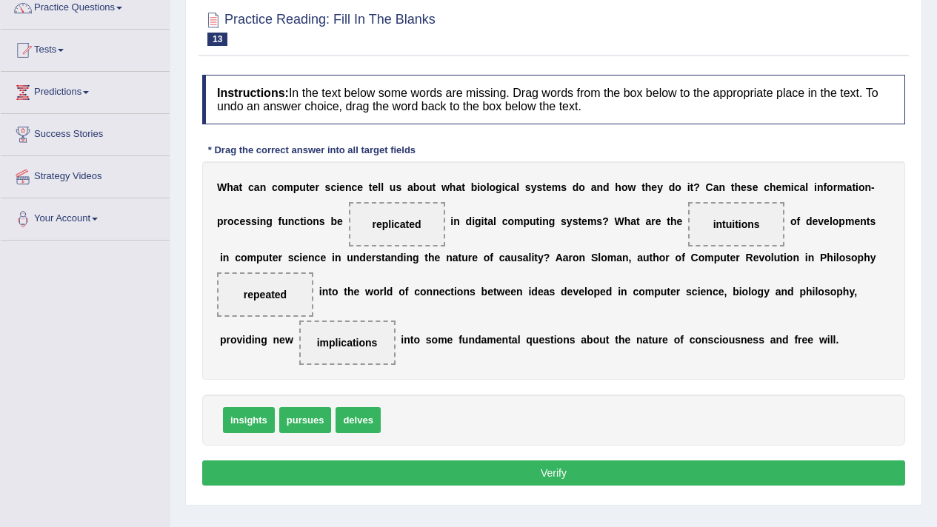
click at [552, 479] on button "Verify" at bounding box center [553, 473] width 703 height 25
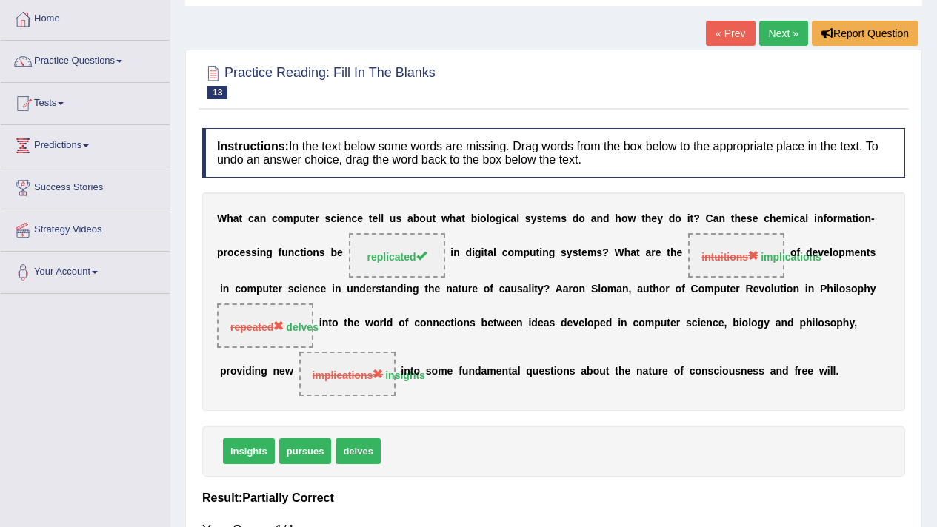
scroll to position [0, 0]
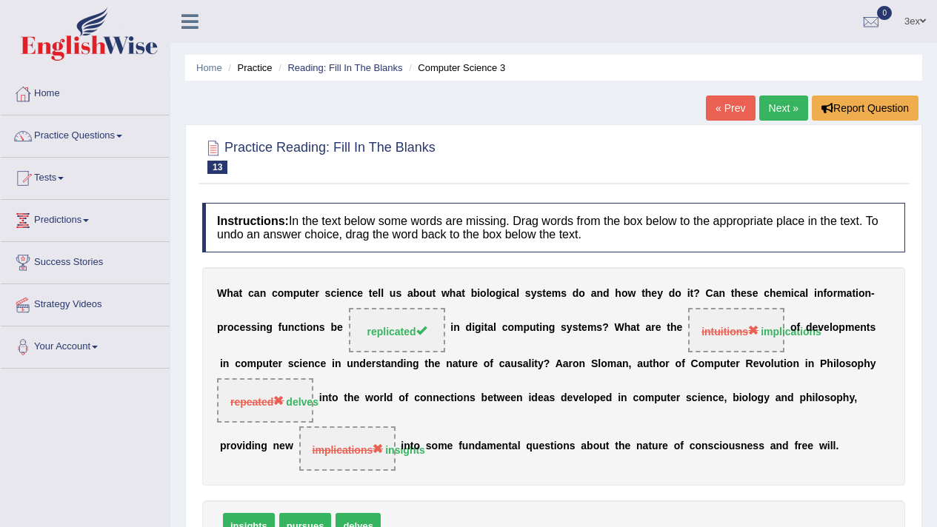
click at [761, 113] on link "Next »" at bounding box center [783, 108] width 49 height 25
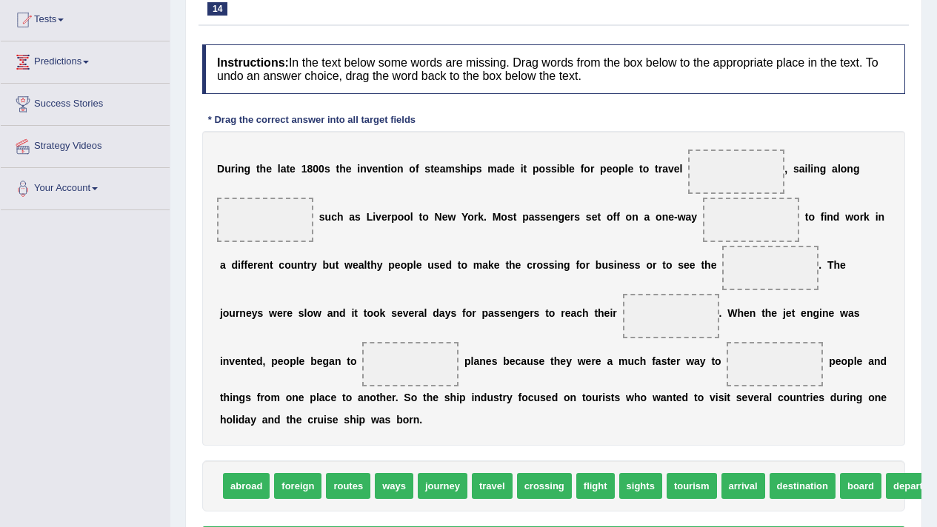
scroll to position [188, 0]
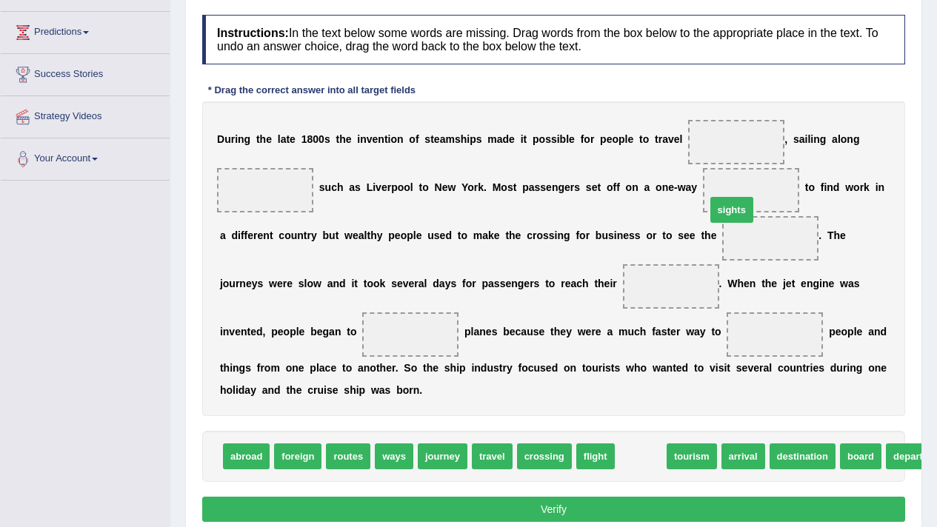
drag, startPoint x: 661, startPoint y: 438, endPoint x: 739, endPoint y: 196, distance: 254.4
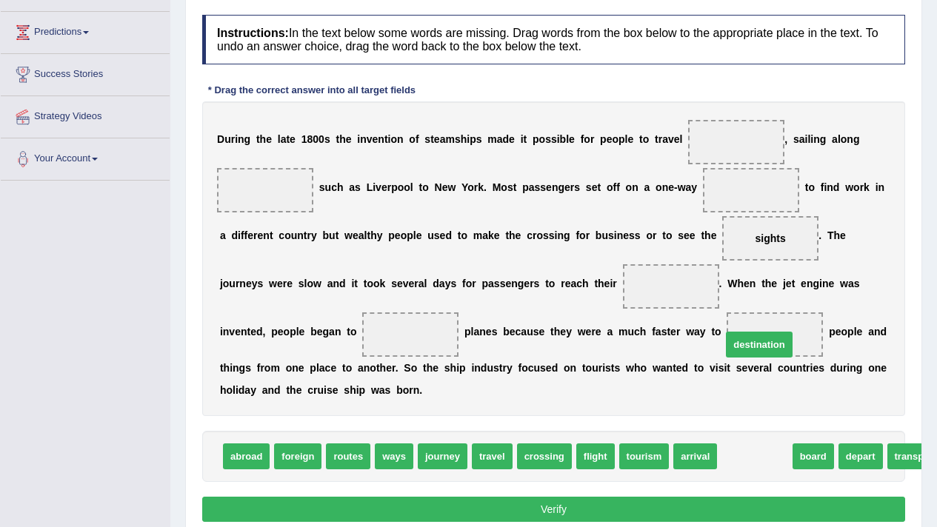
drag, startPoint x: 763, startPoint y: 451, endPoint x: 767, endPoint y: 339, distance: 111.9
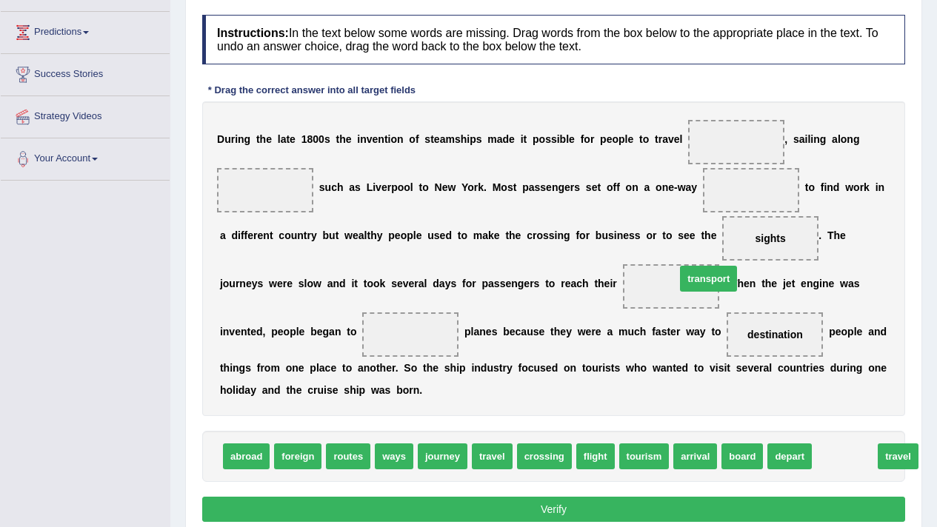
drag, startPoint x: 816, startPoint y: 441, endPoint x: 687, endPoint y: 280, distance: 207.1
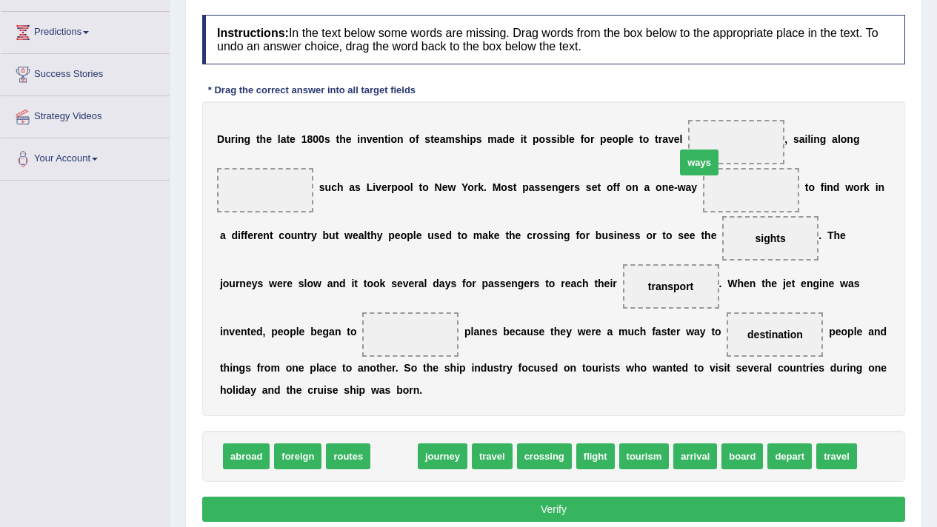
drag, startPoint x: 390, startPoint y: 455, endPoint x: 698, endPoint y: 159, distance: 428.0
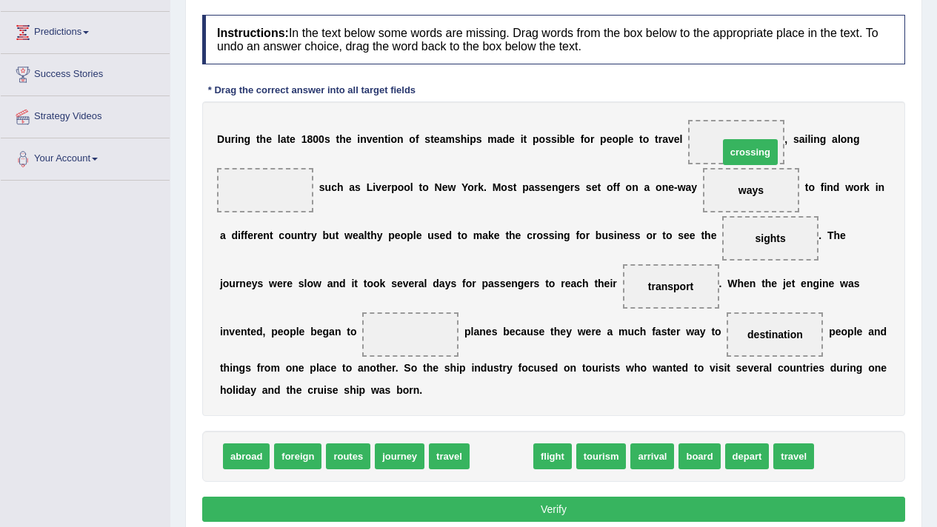
drag, startPoint x: 526, startPoint y: 447, endPoint x: 769, endPoint y: 125, distance: 402.9
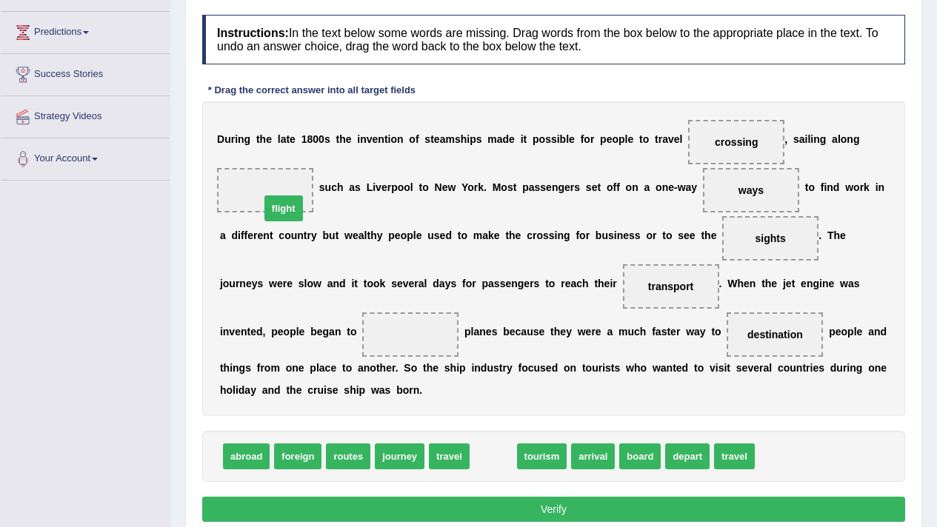
drag, startPoint x: 493, startPoint y: 454, endPoint x: 278, endPoint y: 190, distance: 340.1
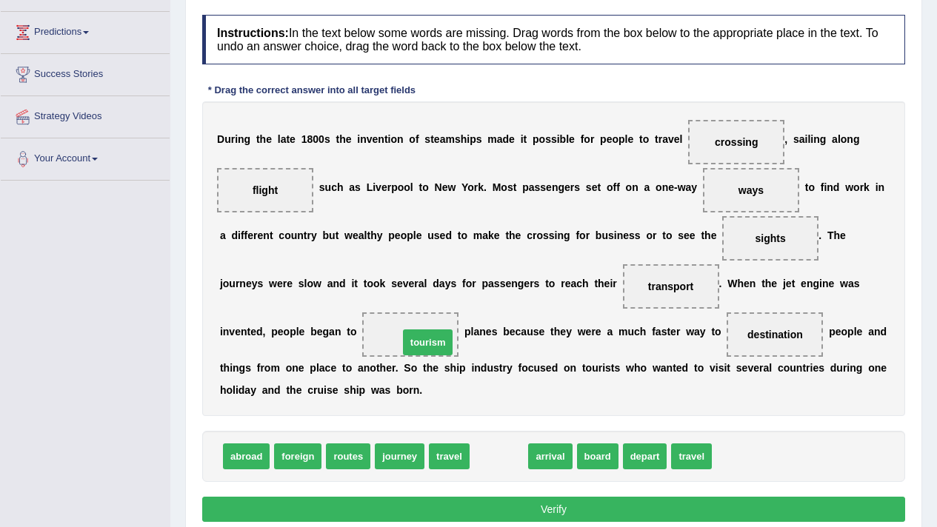
drag, startPoint x: 509, startPoint y: 453, endPoint x: 436, endPoint y: 335, distance: 139.0
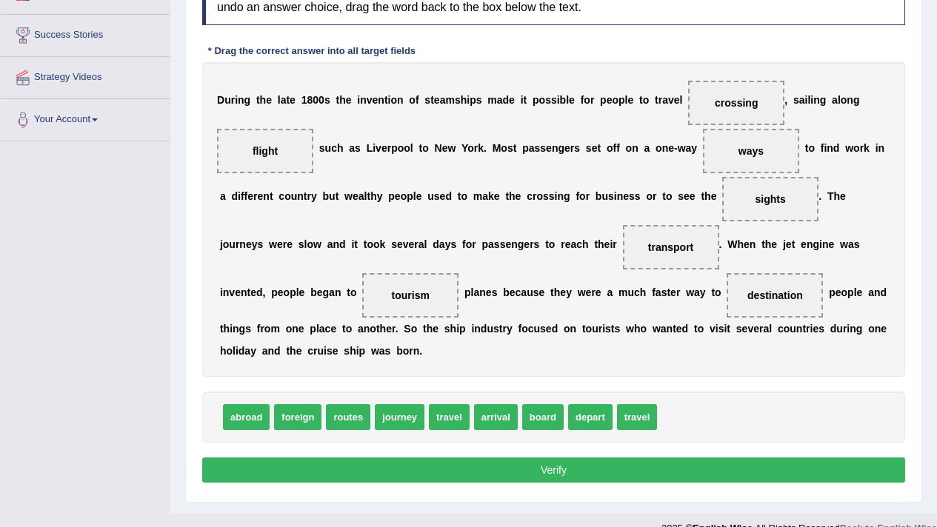
scroll to position [233, 0]
